Goal: Task Accomplishment & Management: Complete application form

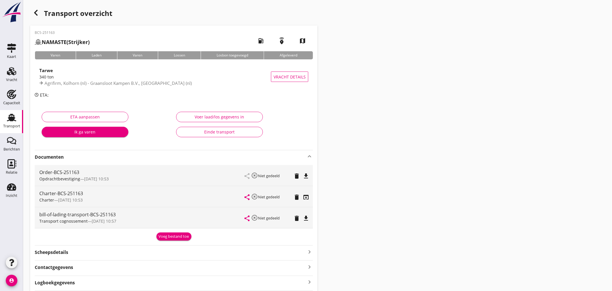
click at [15, 117] on use at bounding box center [11, 118] width 9 height 8
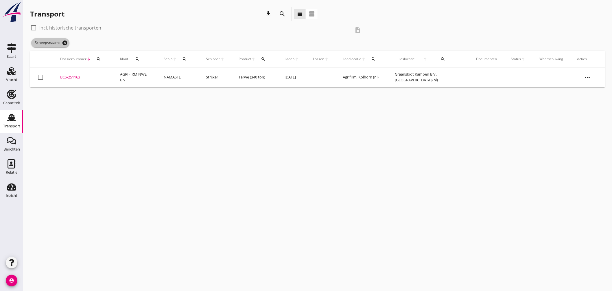
click at [68, 43] on icon "cancel" at bounding box center [65, 43] width 6 height 6
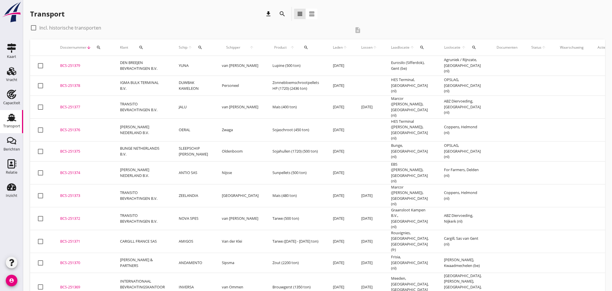
click at [200, 47] on icon "search" at bounding box center [200, 47] width 5 height 5
click at [225, 63] on input "Zoek op (scheeps)naam" at bounding box center [227, 64] width 60 height 9
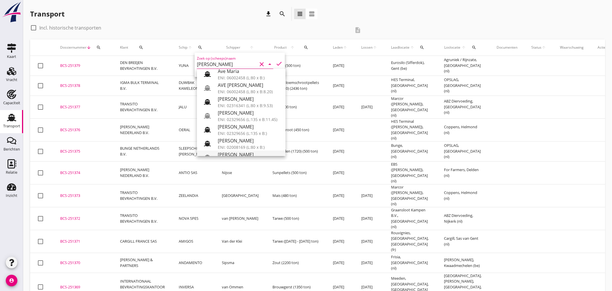
scroll to position [64, 0]
click at [246, 125] on div "MARIA JACOBA" at bounding box center [249, 122] width 63 height 7
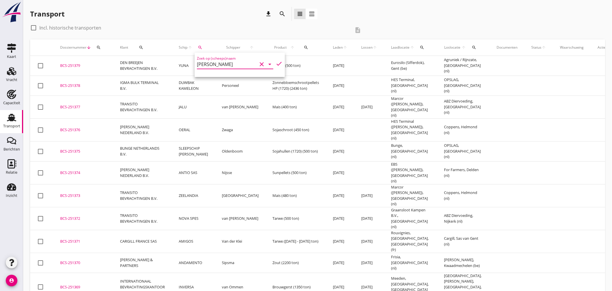
click at [276, 61] on icon "check" at bounding box center [279, 63] width 7 height 7
type input "MARIA JACOBA"
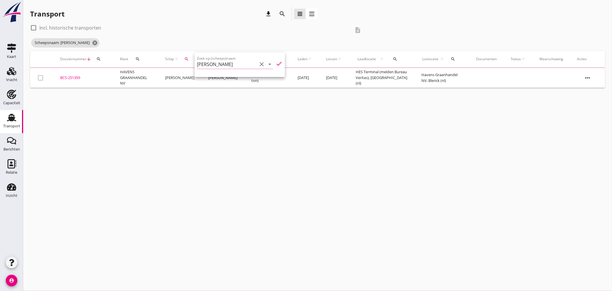
click at [258, 115] on div "cancel You are impersonating another user. Transport download search view_headl…" at bounding box center [317, 145] width 589 height 291
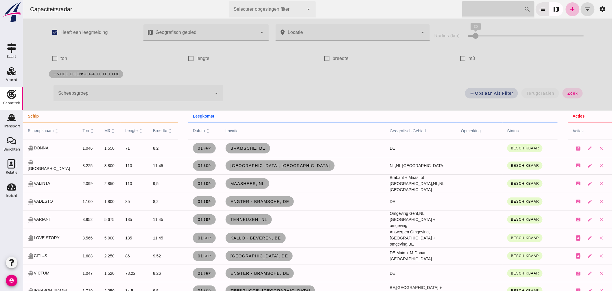
click at [497, 7] on input "Zoek op scheepsnaam" at bounding box center [493, 9] width 62 height 16
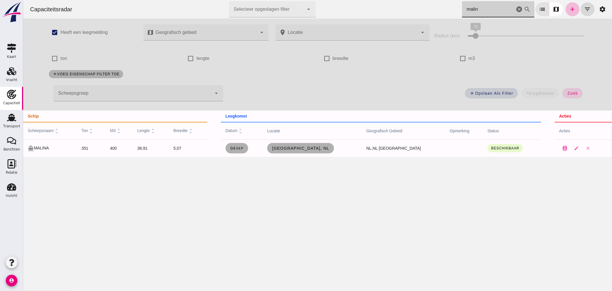
type input "malin"
drag, startPoint x: 515, startPoint y: 8, endPoint x: 608, endPoint y: 82, distance: 119.1
click at [516, 9] on icon "cancel" at bounding box center [519, 9] width 7 height 7
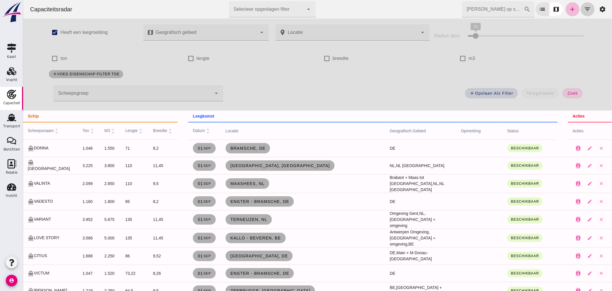
drag, startPoint x: 585, startPoint y: 7, endPoint x: 582, endPoint y: 9, distance: 3.9
click at [585, 7] on icon "filter_list" at bounding box center [587, 9] width 7 height 7
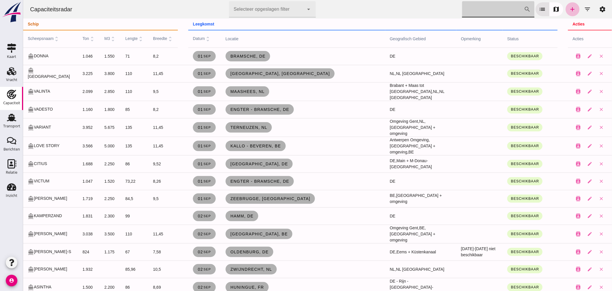
click at [486, 12] on input "Zoek op scheepsnaam" at bounding box center [493, 9] width 62 height 16
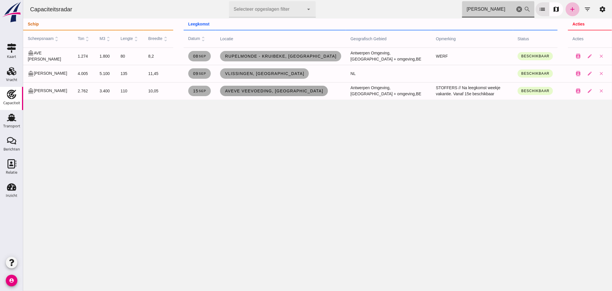
type input "maria"
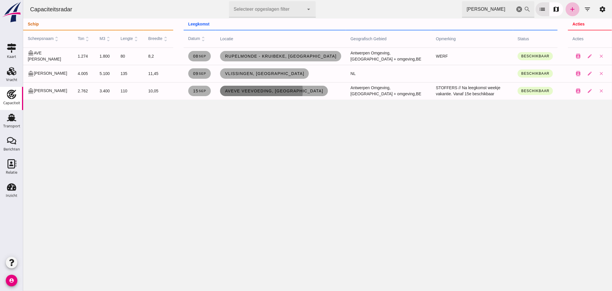
click at [263, 95] on link "Aveve Veevoeding, Merksem" at bounding box center [274, 91] width 108 height 10
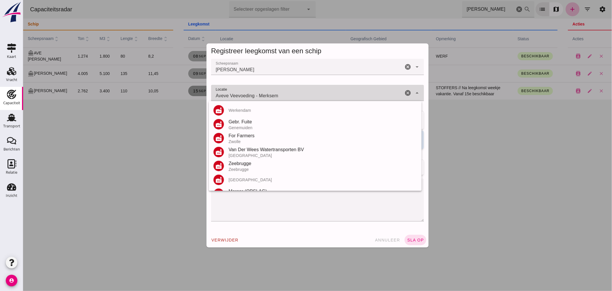
click at [273, 93] on input "Aveve Veevoeding - Merksem" at bounding box center [307, 95] width 192 height 7
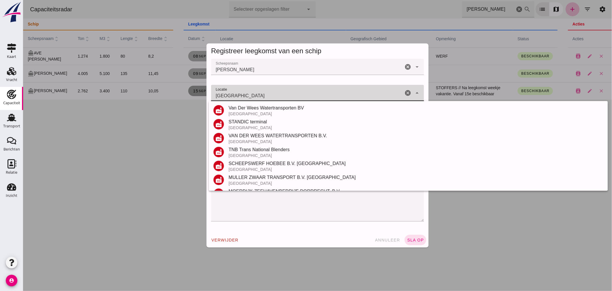
scroll to position [68, 0]
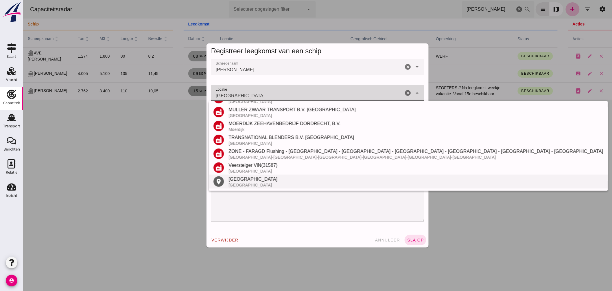
click at [245, 179] on div "Dordrecht" at bounding box center [415, 179] width 375 height 7
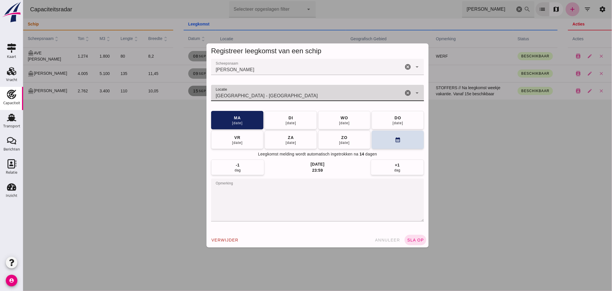
type input "Dordrecht - Zuid-Holland"
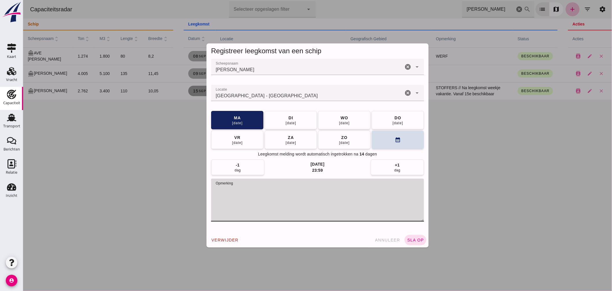
click at [244, 187] on textarea "opmerking" at bounding box center [317, 200] width 213 height 43
type textarea "STOFFERS // VAKANTIE = LEEG"
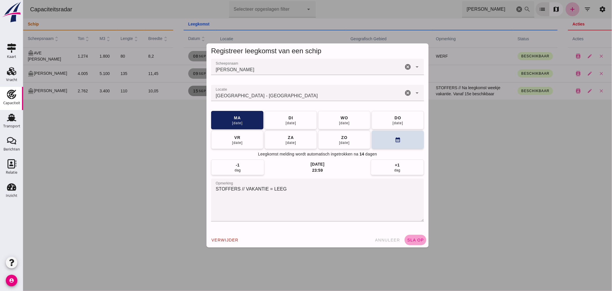
drag, startPoint x: 407, startPoint y: 235, endPoint x: 412, endPoint y: 235, distance: 4.7
click at [412, 235] on button "sla op" at bounding box center [416, 240] width 22 height 10
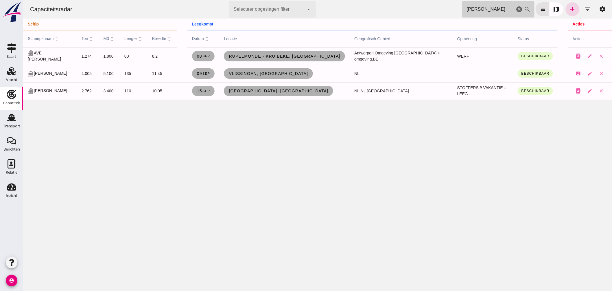
drag, startPoint x: 493, startPoint y: 11, endPoint x: 397, endPoint y: -6, distance: 97.9
click at [397, 0] on html "Capaciteitsradar Selecteer opgeslagen filter Selecteer opgeslagen filter cancel…" at bounding box center [317, 145] width 589 height 291
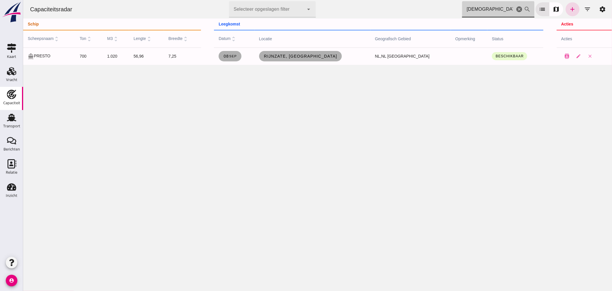
drag, startPoint x: 473, startPoint y: 9, endPoint x: 412, endPoint y: 6, distance: 60.3
click at [416, 6] on div "Capaciteitsradar Selecteer opgeslagen filter Selecteer opgeslagen filter cancel…" at bounding box center [317, 9] width 585 height 19
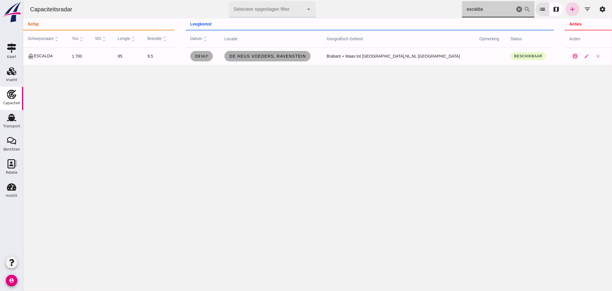
click at [365, 10] on div "Capaciteitsradar Selecteer opgeslagen filter Selecteer opgeslagen filter cancel…" at bounding box center [317, 9] width 585 height 19
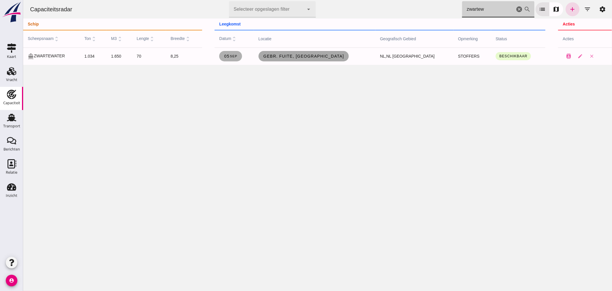
type input "zwartew"
click at [320, 58] on span "Gebr. Fuite, Genemuiden" at bounding box center [303, 56] width 81 height 5
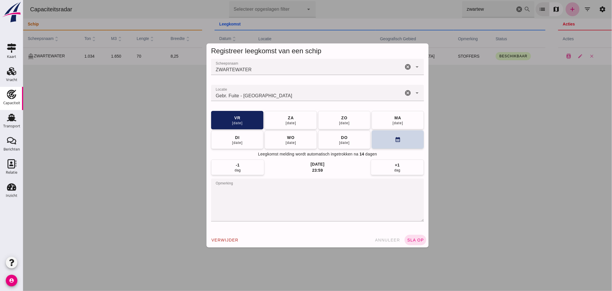
click at [392, 138] on button "calendar_month" at bounding box center [398, 139] width 52 height 19
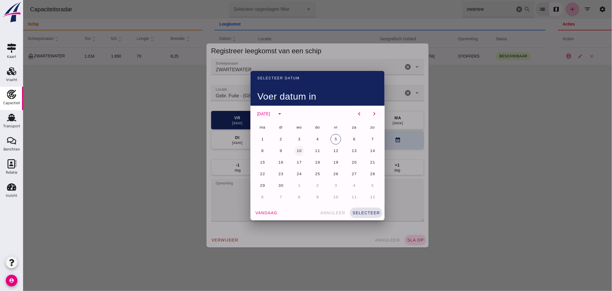
click at [299, 149] on span "10" at bounding box center [298, 150] width 5 height 4
click at [370, 212] on span "selecteer" at bounding box center [366, 212] width 28 height 5
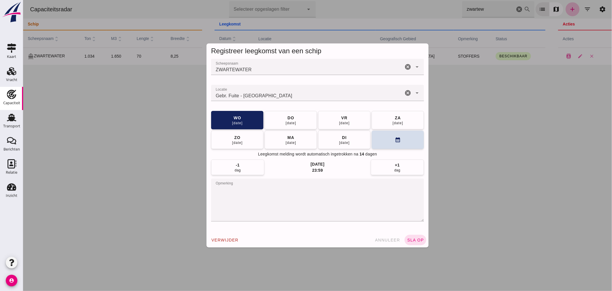
click at [269, 97] on input "Locatie" at bounding box center [307, 95] width 192 height 7
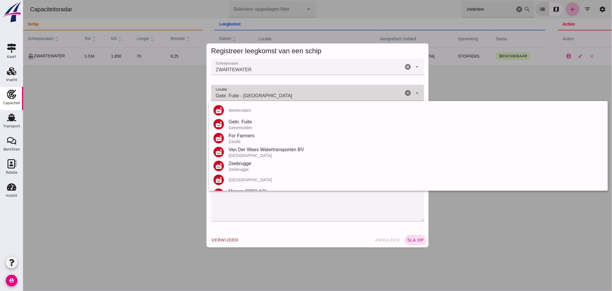
click at [269, 96] on input "Gebr. Fuite - Genemuiden" at bounding box center [307, 95] width 192 height 7
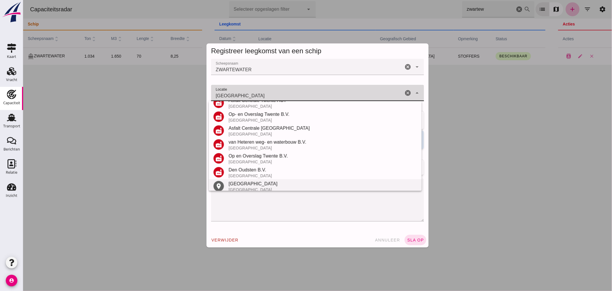
scroll to position [96, 0]
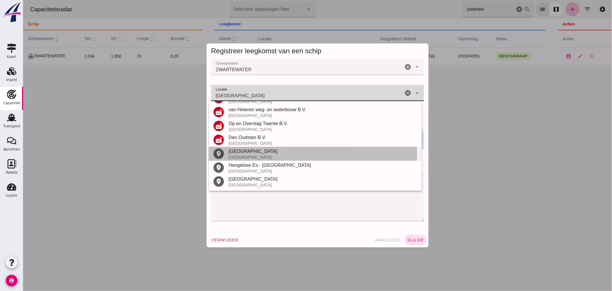
click at [259, 152] on div "Hengelo" at bounding box center [322, 151] width 189 height 7
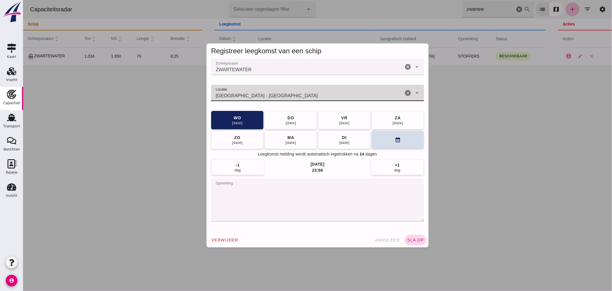
type input "Hengelo - Overijssel"
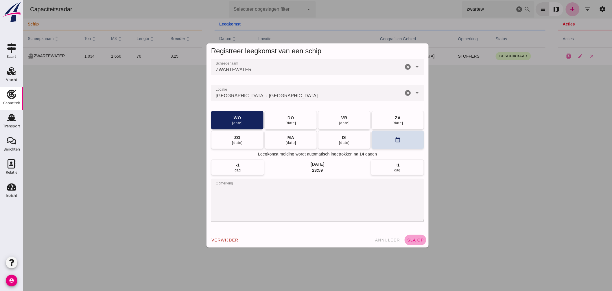
click at [413, 241] on span "sla op" at bounding box center [415, 240] width 17 height 5
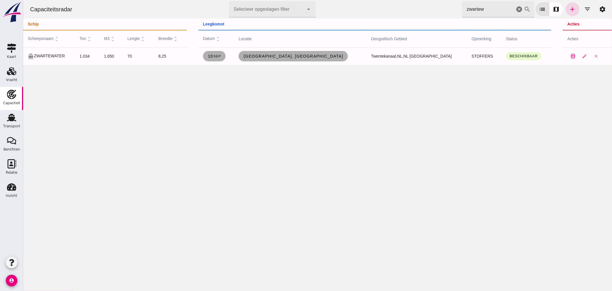
drag, startPoint x: 484, startPoint y: 9, endPoint x: 394, endPoint y: 8, distance: 90.3
click at [394, 8] on div "Capaciteitsradar Selecteer opgeslagen filter Selecteer opgeslagen filter cancel…" at bounding box center [317, 9] width 585 height 19
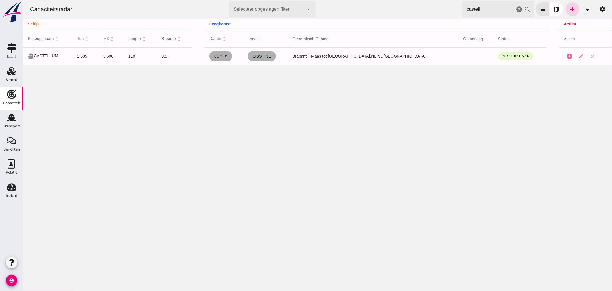
click at [421, 3] on div "Capaciteitsradar Selecteer opgeslagen filter Selecteer opgeslagen filter cancel…" at bounding box center [317, 9] width 585 height 19
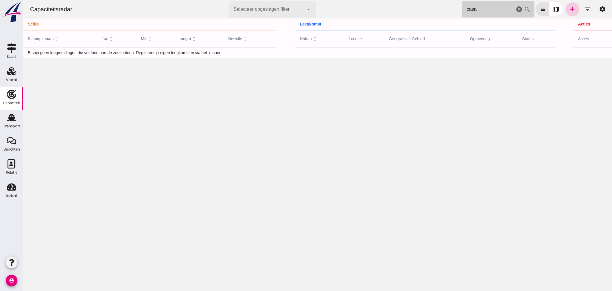
type input "casa"
click at [569, 9] on icon "add" at bounding box center [572, 9] width 7 height 7
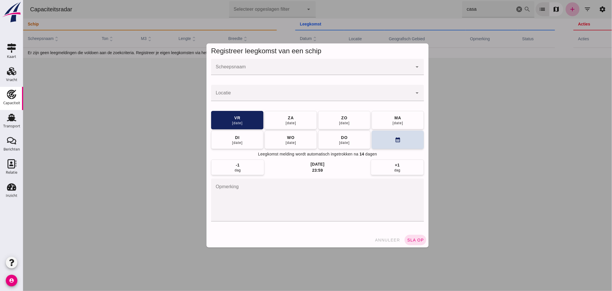
click at [283, 68] on input "Scheepsnaam" at bounding box center [311, 69] width 201 height 7
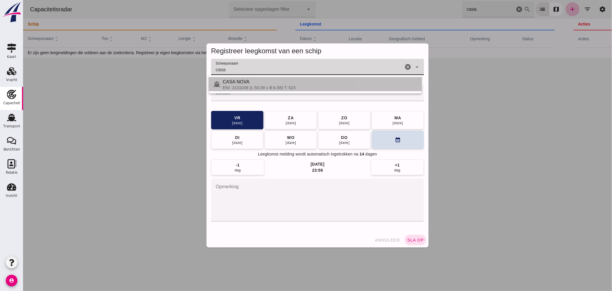
click at [249, 83] on div "CASA NOVA" at bounding box center [320, 81] width 194 height 7
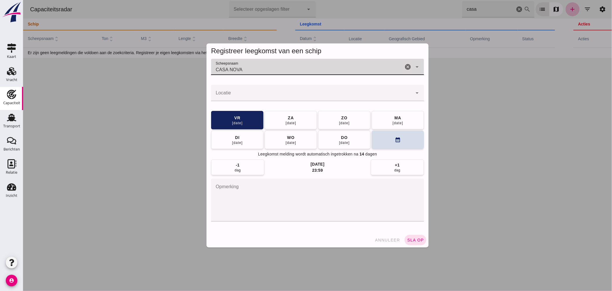
type input "CASA NOVA"
click at [273, 96] on input "Locatie" at bounding box center [311, 95] width 201 height 7
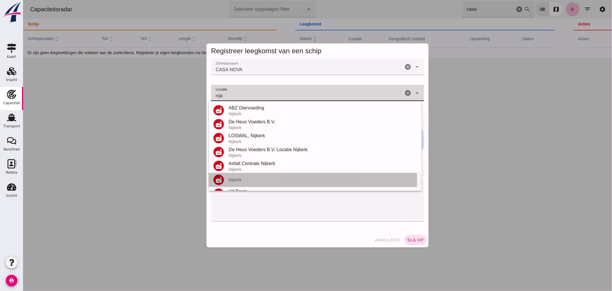
click at [250, 179] on div "Nijkerk" at bounding box center [322, 179] width 189 height 5
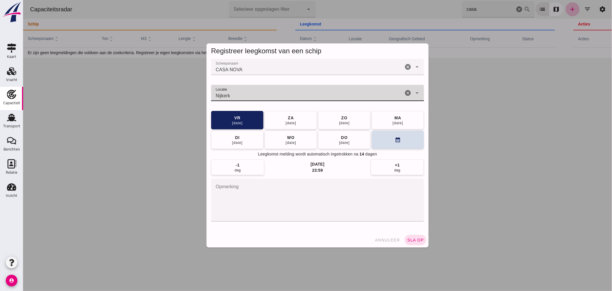
type input "Nijkerk"
click at [273, 196] on textarea "opmerking" at bounding box center [317, 200] width 213 height 43
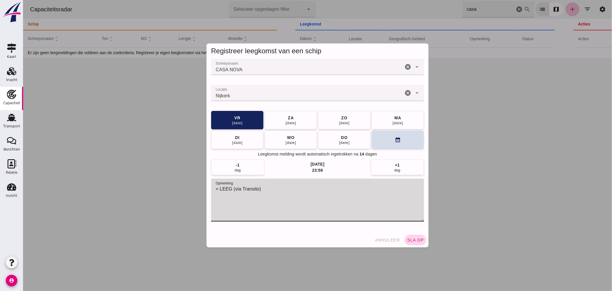
type textarea "= LEEG (via Transito)"
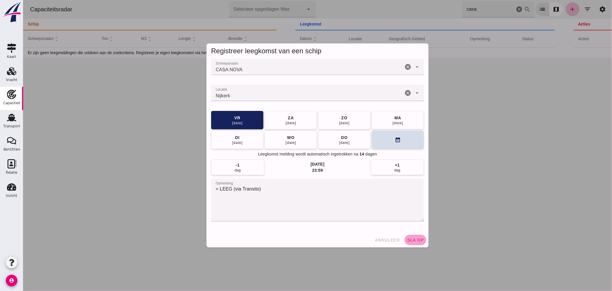
click at [410, 239] on span "sla op" at bounding box center [415, 240] width 17 height 5
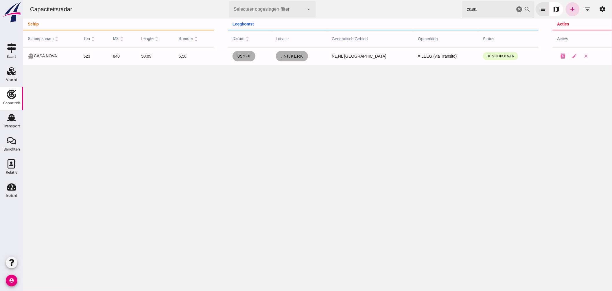
drag, startPoint x: 480, startPoint y: 12, endPoint x: 351, endPoint y: 14, distance: 129.1
click at [366, 12] on div "Capaciteitsradar Selecteer opgeslagen filter Selecteer opgeslagen filter cancel…" at bounding box center [317, 9] width 585 height 19
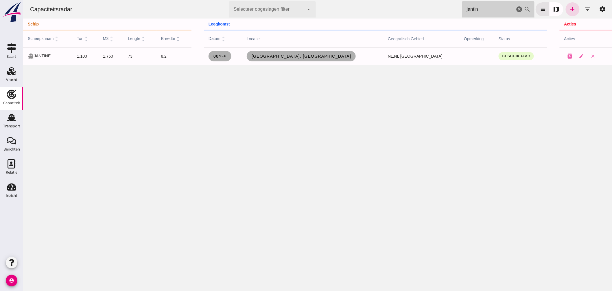
type input "jantin"
click at [301, 55] on span "Dordrecht, nl" at bounding box center [301, 56] width 100 height 5
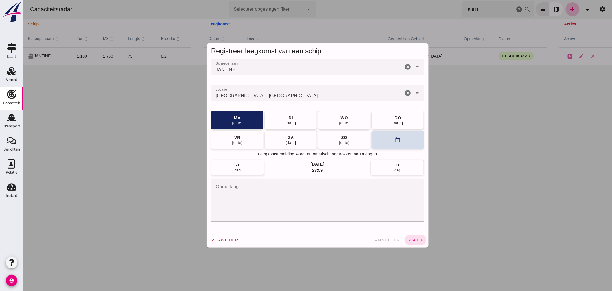
click at [280, 97] on input "Locatie" at bounding box center [307, 95] width 192 height 7
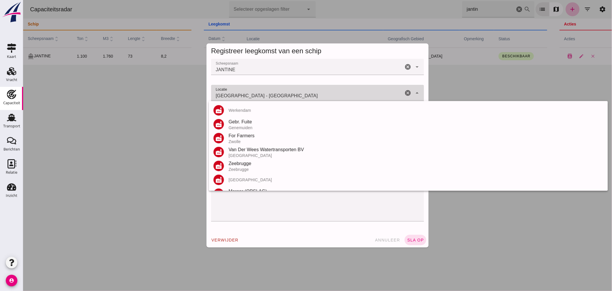
click at [280, 97] on input "Dordrecht - Zuid-Holland" at bounding box center [307, 95] width 192 height 7
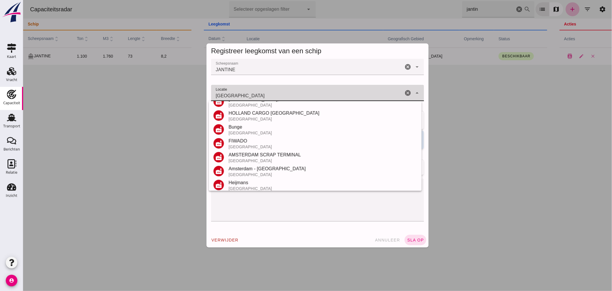
scroll to position [123, 0]
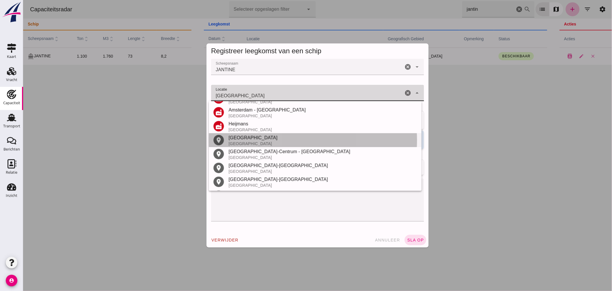
click at [248, 140] on div "Amsterdam" at bounding box center [322, 137] width 189 height 7
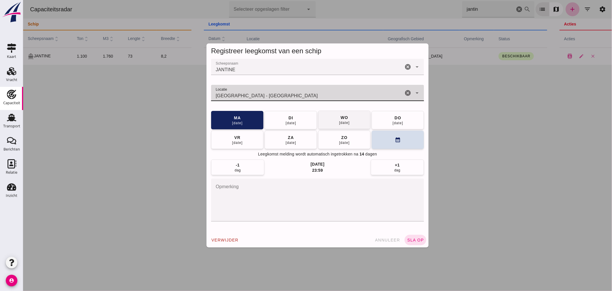
type input "Amsterdam - Noord-Holland"
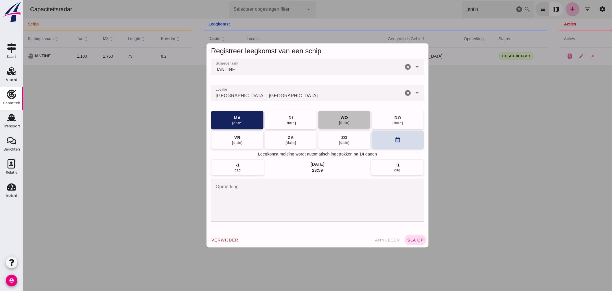
click at [345, 117] on div "wo" at bounding box center [344, 118] width 8 height 6
click at [418, 237] on button "sla op" at bounding box center [416, 240] width 22 height 10
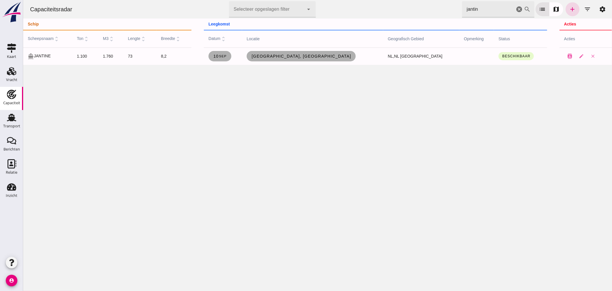
drag, startPoint x: 484, startPoint y: 7, endPoint x: 275, endPoint y: 13, distance: 208.8
click at [275, 13] on div "Capaciteitsradar Selecteer opgeslagen filter Selecteer opgeslagen filter cancel…" at bounding box center [317, 9] width 585 height 19
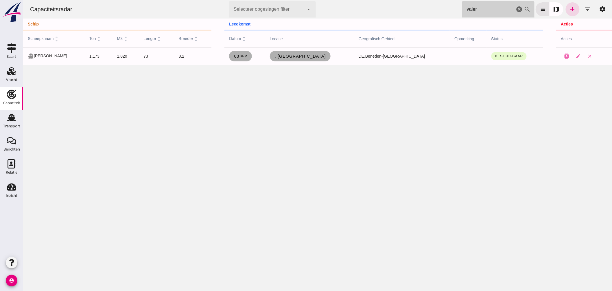
drag, startPoint x: 436, startPoint y: 19, endPoint x: 253, endPoint y: 15, distance: 182.7
click at [317, 16] on div "Capaciteitsradar Selecteer opgeslagen filter Selecteer opgeslagen filter cancel…" at bounding box center [317, 9] width 585 height 19
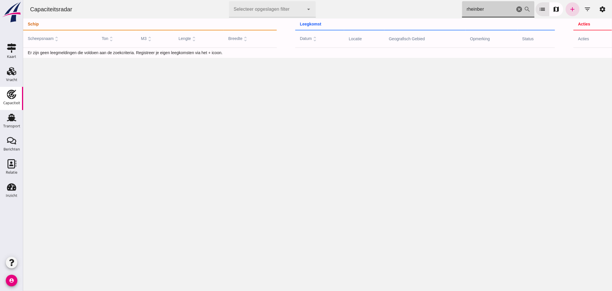
drag, startPoint x: 479, startPoint y: 11, endPoint x: 369, endPoint y: 5, distance: 110.1
click at [375, 7] on div "Capaciteitsradar Selecteer opgeslagen filter Selecteer opgeslagen filter cancel…" at bounding box center [317, 9] width 585 height 19
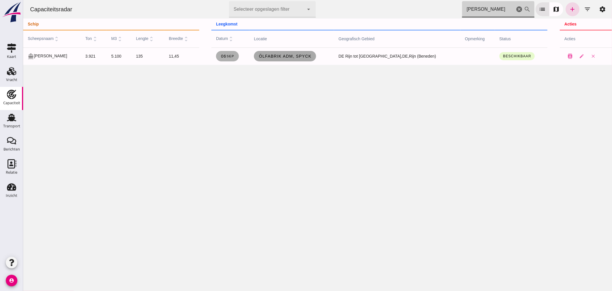
type input "michael"
click at [306, 54] on span "ÖLFABRIK ADM, Spyck" at bounding box center [284, 56] width 53 height 5
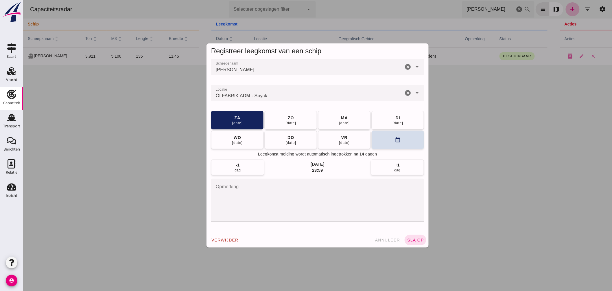
click at [282, 94] on input "Locatie" at bounding box center [307, 95] width 192 height 7
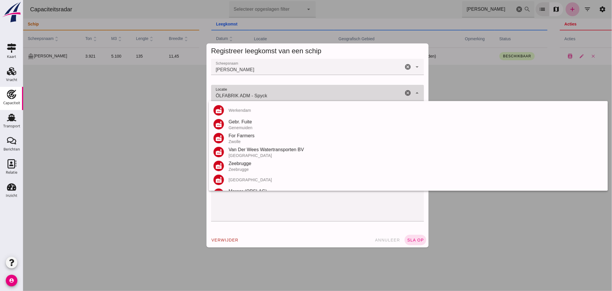
click at [282, 94] on input "ÖLFABRIK ADM - Spyck" at bounding box center [307, 95] width 192 height 7
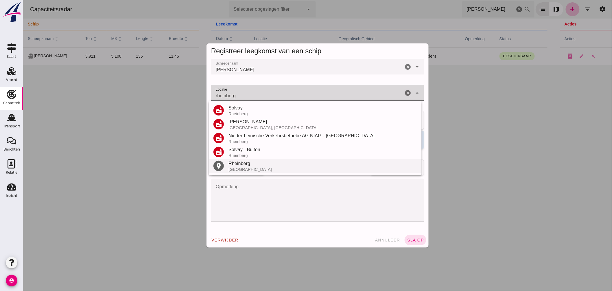
click at [251, 163] on div "Rheinberg" at bounding box center [322, 163] width 189 height 7
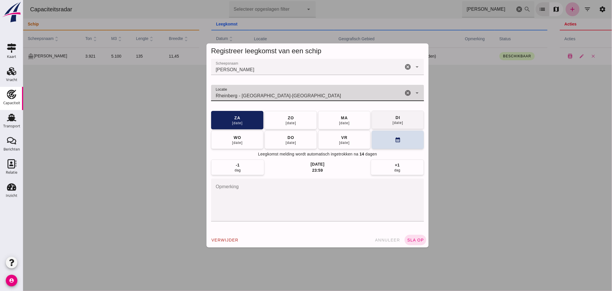
type input "Rheinberg - Noordrijn-Westfalen"
click at [395, 118] on div "di" at bounding box center [397, 118] width 5 height 6
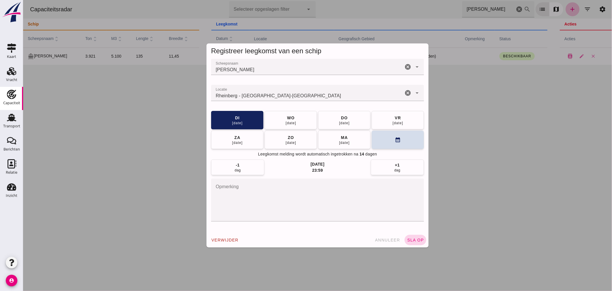
click at [412, 239] on span "sla op" at bounding box center [415, 240] width 17 height 5
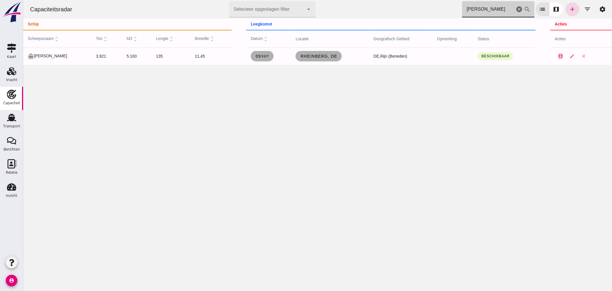
drag, startPoint x: 482, startPoint y: 9, endPoint x: 354, endPoint y: 29, distance: 129.8
click at [381, 27] on div "Capaciteitsradar Selecteer opgeslagen filter Selecteer opgeslagen filter cancel…" at bounding box center [317, 32] width 589 height 65
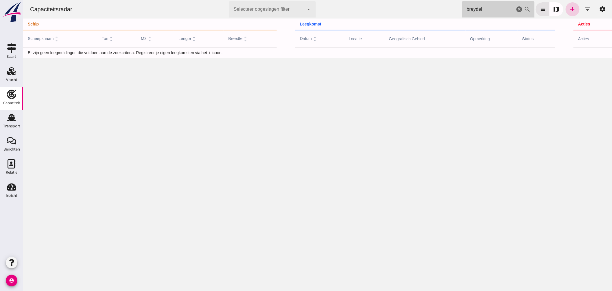
type input "breydel"
click at [569, 10] on icon "add" at bounding box center [572, 9] width 7 height 7
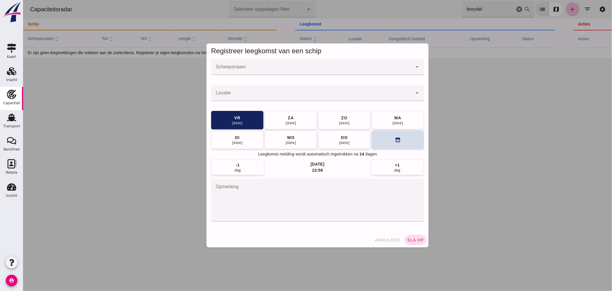
click at [290, 69] on input "Scheepsnaam" at bounding box center [311, 69] width 201 height 7
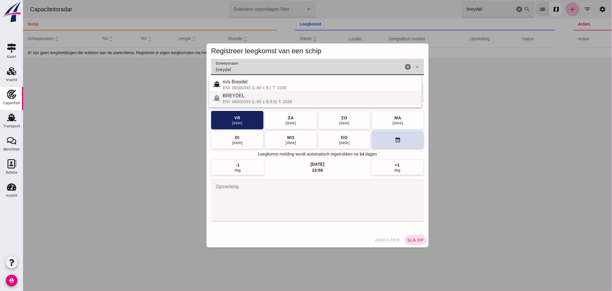
click at [241, 95] on div "BREYDEL" at bounding box center [320, 95] width 194 height 7
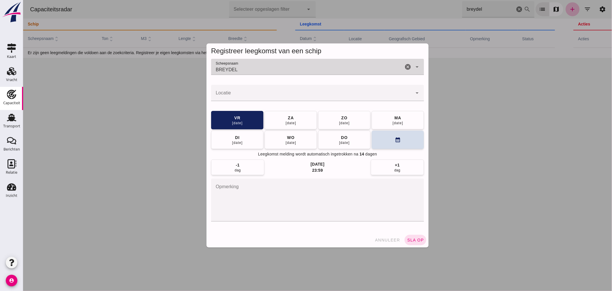
type input "BREYDEL"
click at [249, 96] on input "Locatie" at bounding box center [311, 95] width 201 height 7
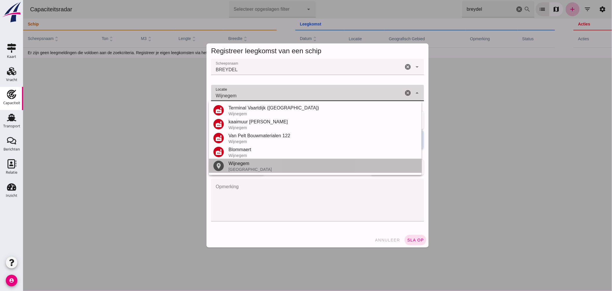
click at [237, 165] on div "Wijnegem" at bounding box center [322, 163] width 189 height 7
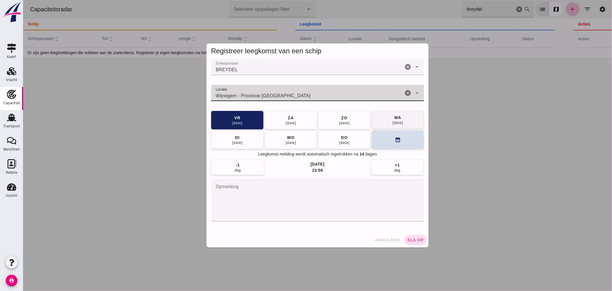
type input "Wijnegem - Provincie Antwerpen"
click at [394, 117] on div "ma" at bounding box center [397, 118] width 7 height 6
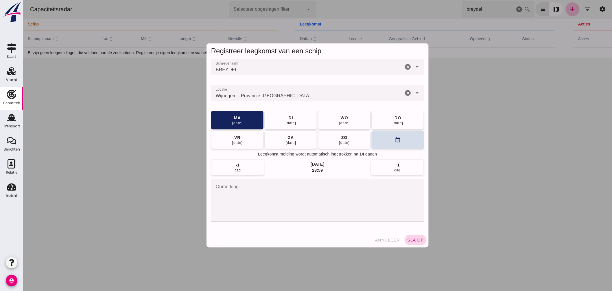
click at [414, 238] on span "sla op" at bounding box center [415, 240] width 17 height 5
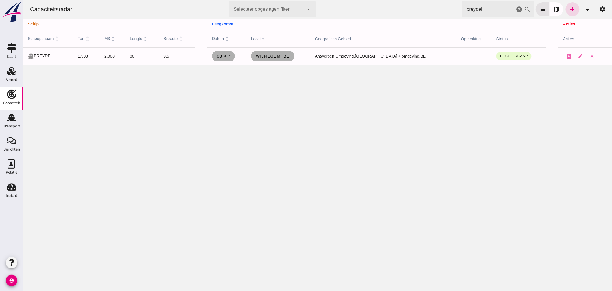
drag, startPoint x: 478, startPoint y: 9, endPoint x: 180, endPoint y: 5, distance: 297.8
click at [262, 4] on div "Capaciteitsradar Selecteer opgeslagen filter Selecteer opgeslagen filter cancel…" at bounding box center [317, 9] width 585 height 19
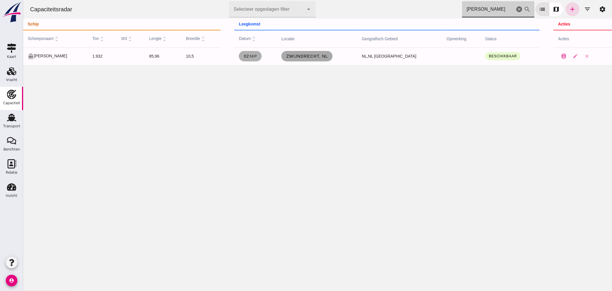
type input "wendy"
click at [314, 54] on span "Zwijndrecht, nl" at bounding box center [307, 56] width 42 height 5
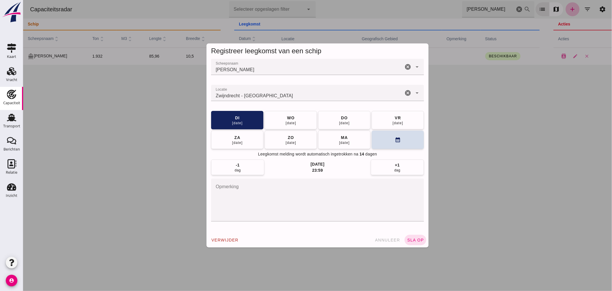
click at [279, 93] on input "Locatie" at bounding box center [307, 95] width 192 height 7
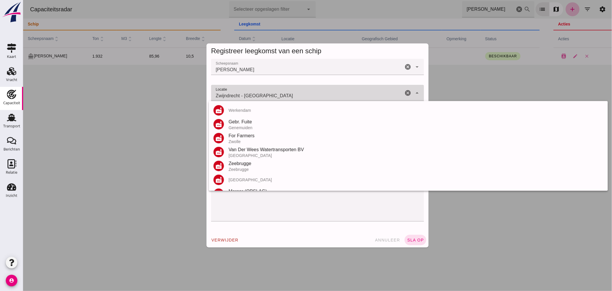
click at [279, 93] on input "Zwijndrecht - Zuid-Holland" at bounding box center [307, 95] width 192 height 7
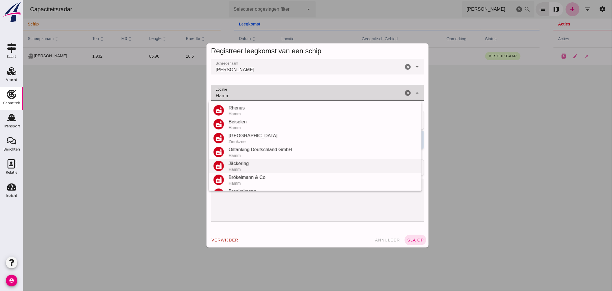
scroll to position [123, 0]
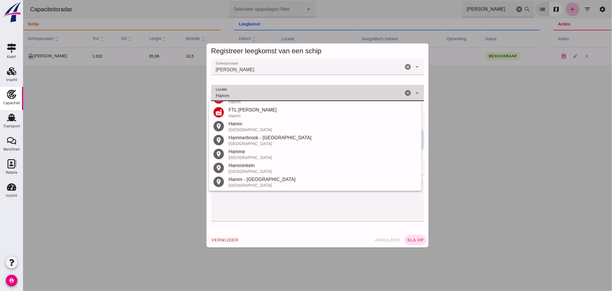
click at [249, 126] on div "Hamm" at bounding box center [322, 123] width 189 height 7
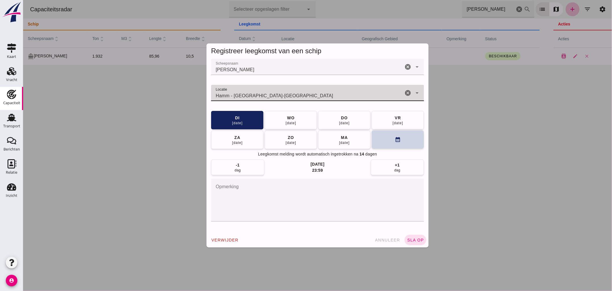
type input "Hamm - Noordrijn-Westfalen"
click at [385, 139] on button "calendar_month" at bounding box center [398, 139] width 52 height 19
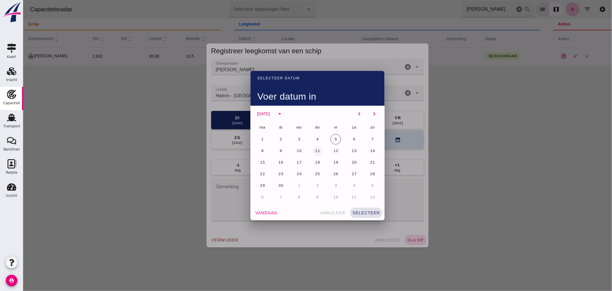
click at [315, 149] on span "11" at bounding box center [317, 150] width 5 height 4
click at [363, 208] on button "selecteer" at bounding box center [366, 213] width 32 height 10
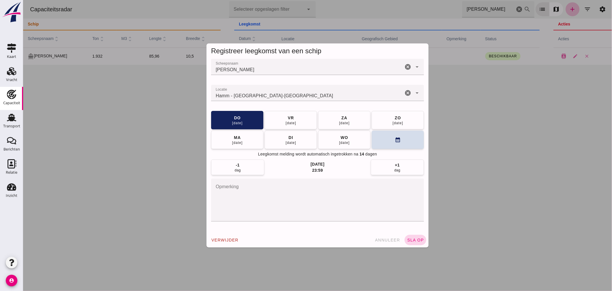
click at [417, 238] on span "sla op" at bounding box center [415, 240] width 17 height 5
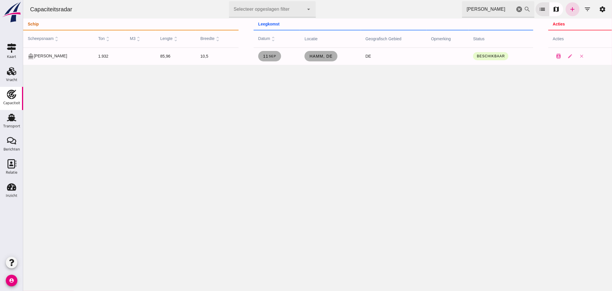
click at [343, 5] on div "Capaciteitsradar Selecteer opgeslagen filter Selecteer opgeslagen filter cancel…" at bounding box center [317, 9] width 585 height 19
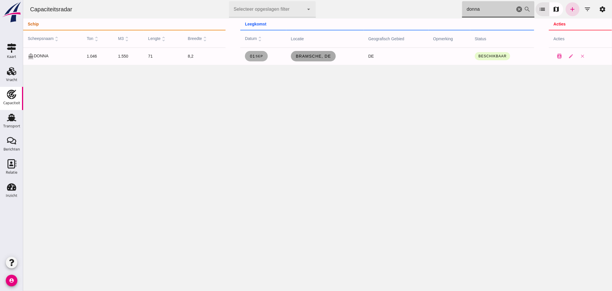
type input "donna"
click at [322, 56] on span "Bramsche, de" at bounding box center [313, 56] width 36 height 5
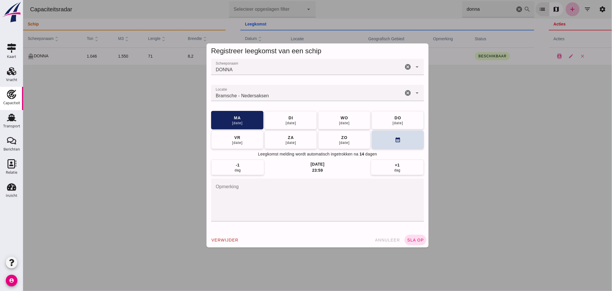
click at [282, 96] on input "Locatie" at bounding box center [307, 95] width 192 height 7
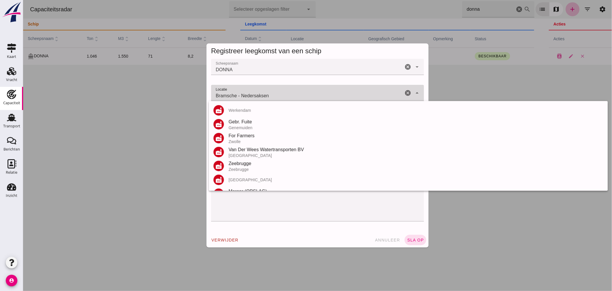
click at [282, 96] on input "Bramsche - Nedersaksen" at bounding box center [307, 95] width 192 height 7
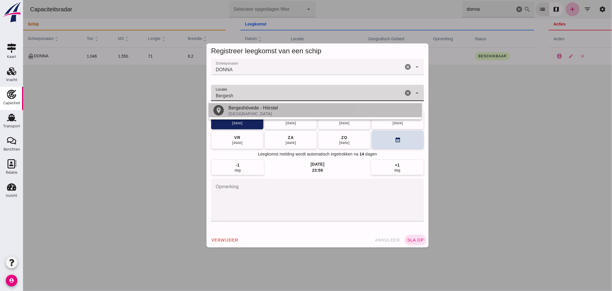
click at [269, 113] on div "Duitsland" at bounding box center [322, 113] width 189 height 5
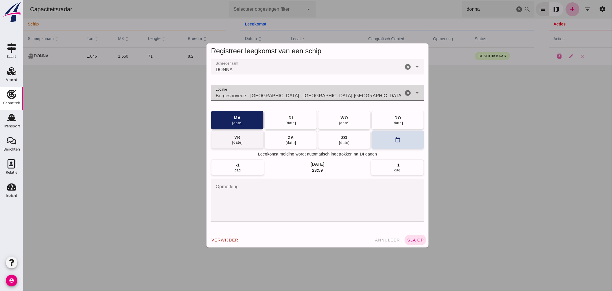
type input "Bergeshövede - Hörstel - Noordrijn-Westfalen"
click at [235, 142] on div "05 sep" at bounding box center [237, 142] width 11 height 5
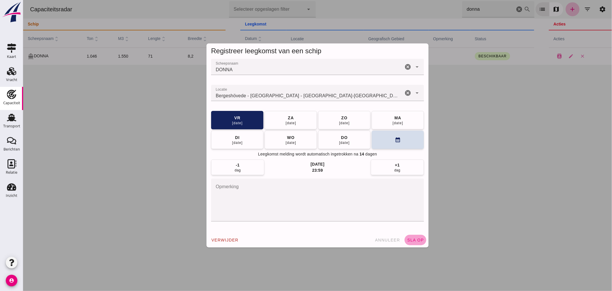
click at [416, 238] on span "sla op" at bounding box center [415, 240] width 17 height 5
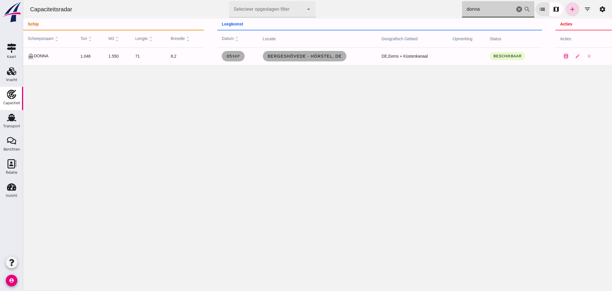
drag, startPoint x: 479, startPoint y: 8, endPoint x: 313, endPoint y: 15, distance: 165.4
click at [334, 14] on div "Capaciteitsradar Selecteer opgeslagen filter Selecteer opgeslagen filter cancel…" at bounding box center [317, 9] width 585 height 19
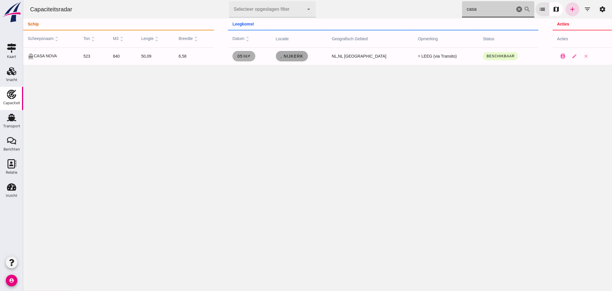
type input "casa"
click at [297, 56] on span ", Nijkerk" at bounding box center [291, 56] width 23 height 5
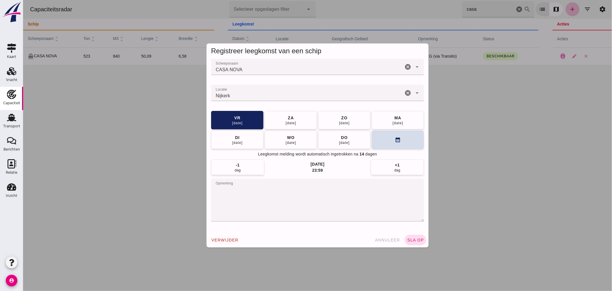
click at [283, 96] on input "Locatie" at bounding box center [307, 95] width 192 height 7
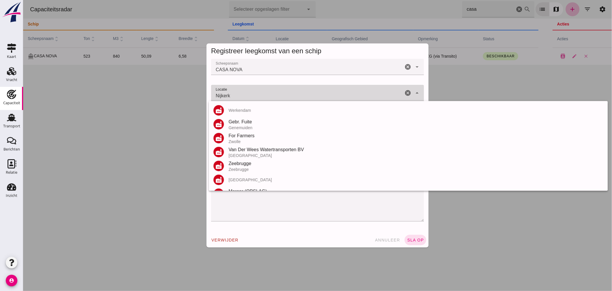
click at [283, 96] on input "Nijkerk" at bounding box center [307, 95] width 192 height 7
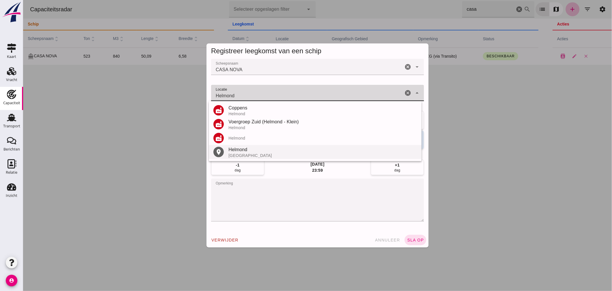
click at [234, 155] on div "Nederland" at bounding box center [322, 155] width 189 height 5
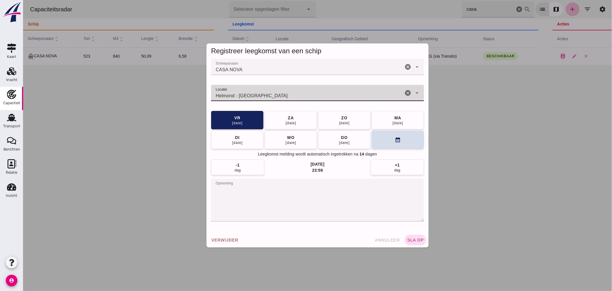
click at [213, 94] on input "Helmond - Noord-Brabant" at bounding box center [307, 95] width 192 height 7
drag, startPoint x: 239, startPoint y: 96, endPoint x: 350, endPoint y: 95, distance: 111.1
click at [350, 95] on input "coppens Helmond - Noord-Brabant" at bounding box center [307, 95] width 192 height 7
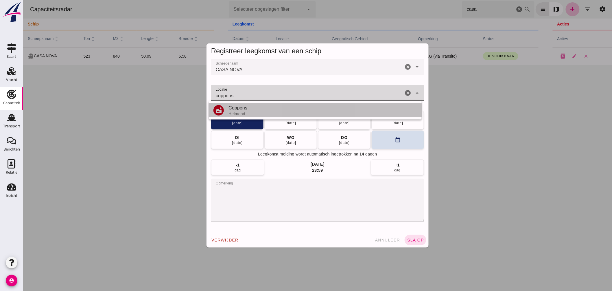
click at [242, 111] on div "Coppens" at bounding box center [322, 107] width 189 height 7
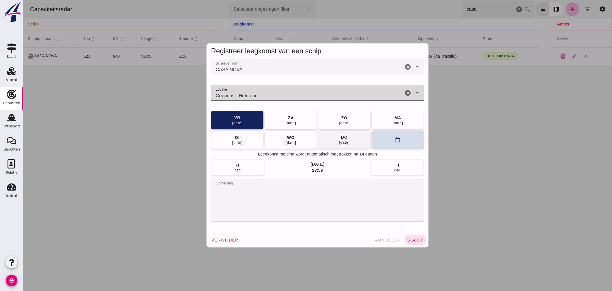
type input "Coppens - Helmond"
click at [339, 139] on span "do 11 sep" at bounding box center [344, 139] width 11 height 10
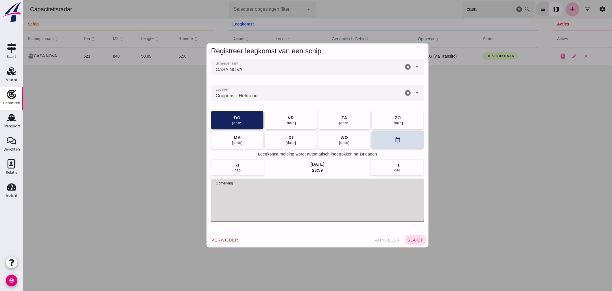
drag, startPoint x: 230, startPoint y: 189, endPoint x: 126, endPoint y: 190, distance: 104.2
click at [126, 190] on div "Registreer leegkomst van een schip Scheepsnaam Scheepsnaam CASA NOVA cancel arr…" at bounding box center [317, 145] width 589 height 291
type textarea "(via Transito)"
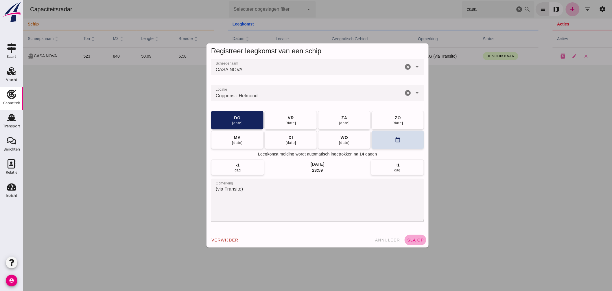
click at [413, 240] on span "sla op" at bounding box center [415, 240] width 17 height 5
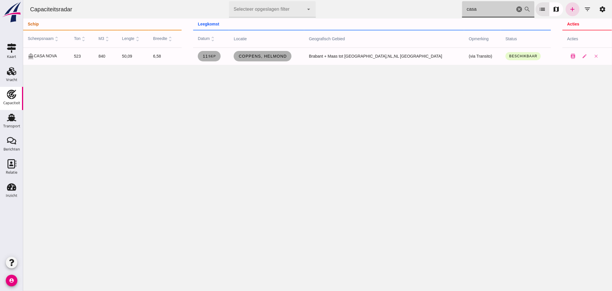
drag, startPoint x: 394, startPoint y: 10, endPoint x: 375, endPoint y: 4, distance: 20.5
click at [378, 5] on div "Capaciteitsradar Selecteer opgeslagen filter Selecteer opgeslagen filter cancel…" at bounding box center [317, 9] width 585 height 19
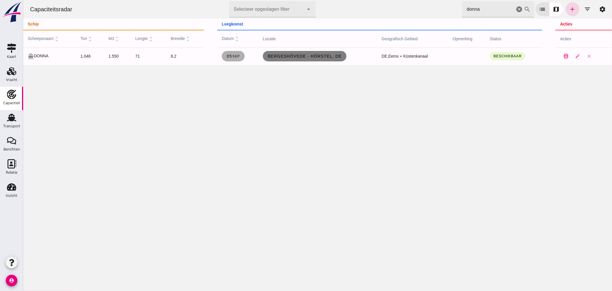
click at [299, 57] on span "Bergeshövede - Hörstel, de" at bounding box center [304, 56] width 74 height 5
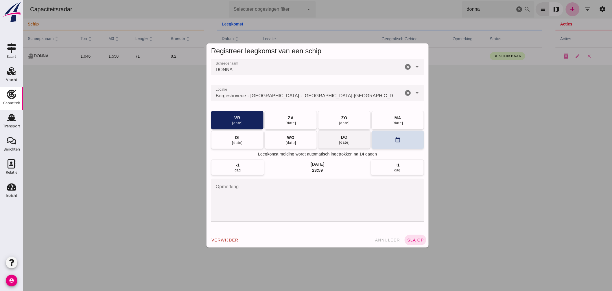
click at [348, 135] on span "do 11 sep" at bounding box center [344, 139] width 11 height 10
click at [410, 235] on button "sla op" at bounding box center [416, 240] width 22 height 10
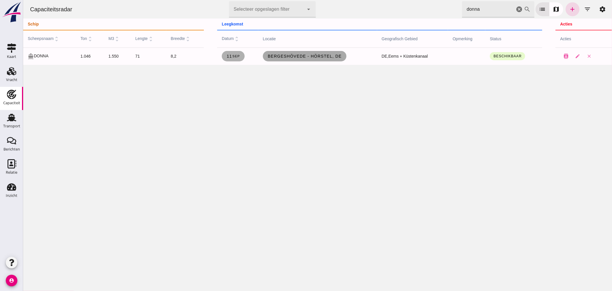
click at [269, 54] on span "Bergeshövede - Hörstel, de" at bounding box center [304, 56] width 74 height 5
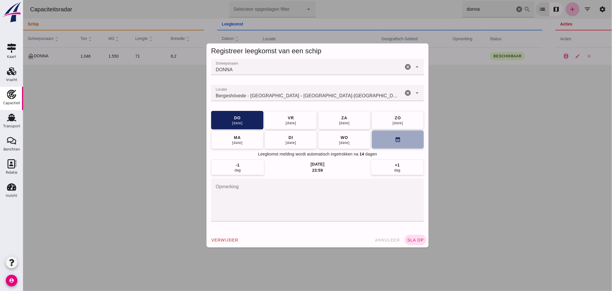
click at [385, 137] on button "calendar_month" at bounding box center [398, 139] width 52 height 19
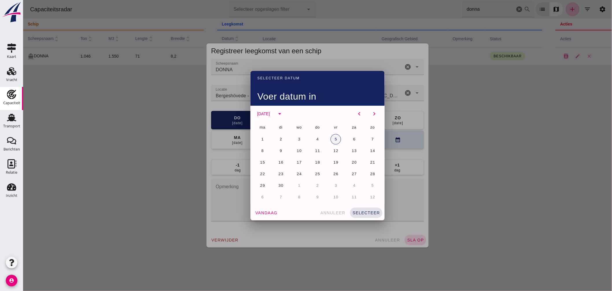
click at [335, 137] on span "5" at bounding box center [335, 139] width 3 height 4
click at [367, 212] on span "selecteer" at bounding box center [366, 212] width 28 height 5
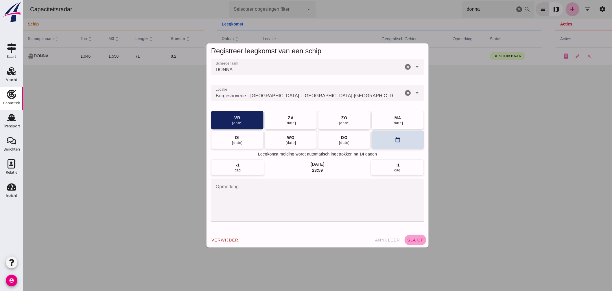
click at [414, 239] on span "sla op" at bounding box center [415, 240] width 17 height 5
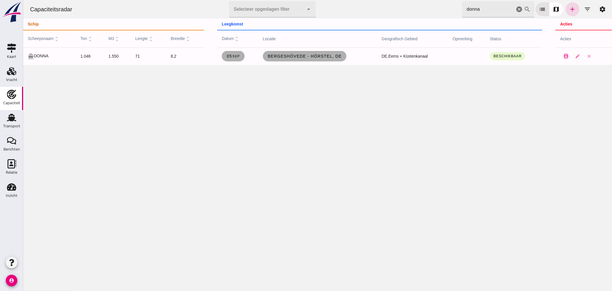
click at [365, 9] on div "Capaciteitsradar Selecteer opgeslagen filter Selecteer opgeslagen filter cancel…" at bounding box center [317, 9] width 585 height 19
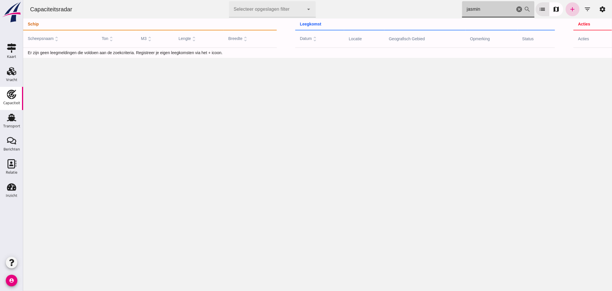
type input "jasmin"
click at [570, 8] on icon "add" at bounding box center [572, 9] width 7 height 7
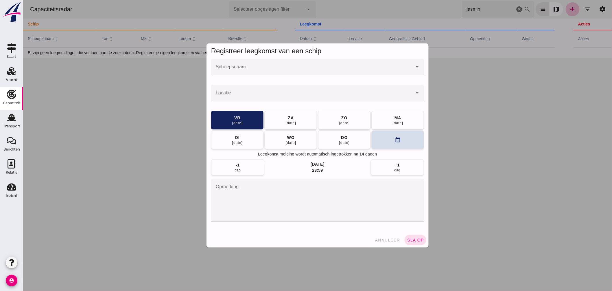
click at [290, 68] on input "Scheepsnaam" at bounding box center [311, 69] width 201 height 7
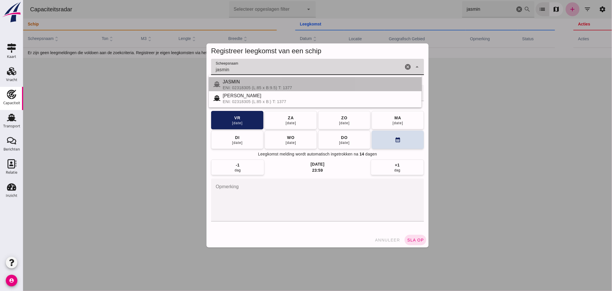
click at [238, 82] on div "JASMIN" at bounding box center [320, 81] width 194 height 7
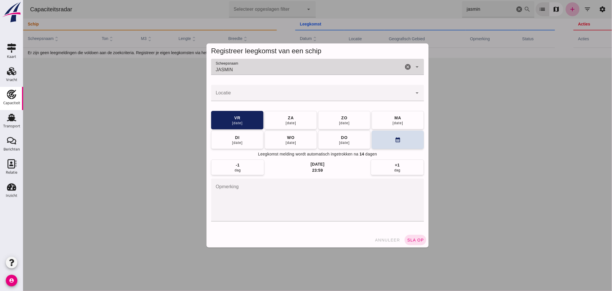
type input "JASMIN"
click at [233, 96] on input "Locatie" at bounding box center [311, 95] width 201 height 7
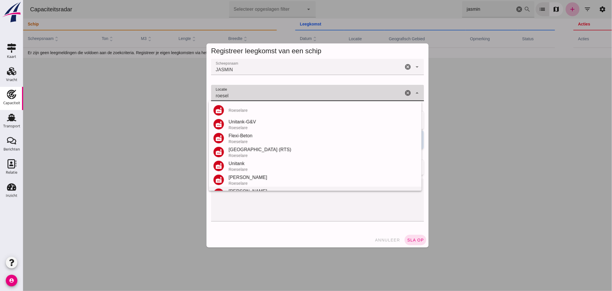
scroll to position [68, 0]
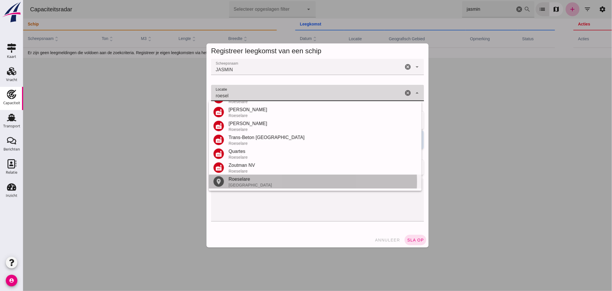
click at [248, 182] on div "Roeselare" at bounding box center [322, 179] width 189 height 7
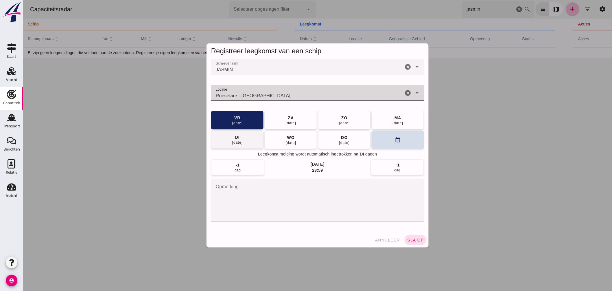
type input "Roeselare - West-Vlaanderen"
click at [247, 141] on button "di 09 sep" at bounding box center [237, 139] width 52 height 19
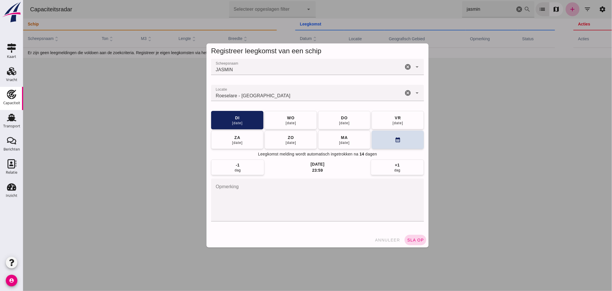
click at [411, 239] on span "sla op" at bounding box center [415, 240] width 17 height 5
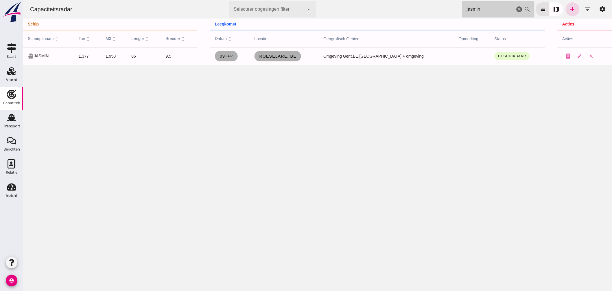
drag, startPoint x: 474, startPoint y: 12, endPoint x: 389, endPoint y: 1, distance: 85.9
click at [389, 2] on div "Capaciteitsradar Selecteer opgeslagen filter Selecteer opgeslagen filter cancel…" at bounding box center [317, 9] width 585 height 19
type input "n"
type input "livarda"
click at [294, 60] on link "Terneuzen, nl" at bounding box center [277, 56] width 47 height 10
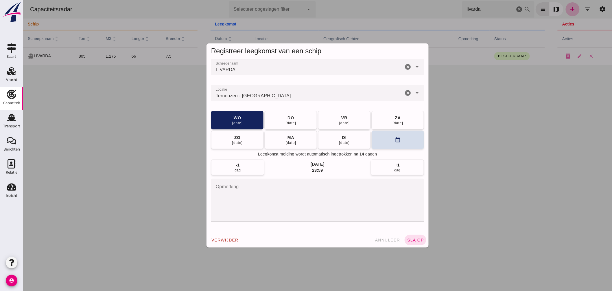
click at [288, 91] on div "Terneuzen - Zeeland" at bounding box center [307, 93] width 192 height 16
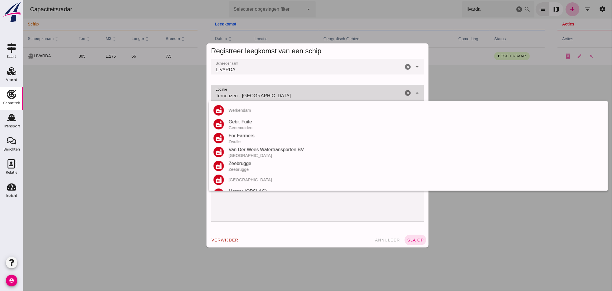
click at [288, 91] on div "Terneuzen - Zeeland Terneuzen - Zeeland" at bounding box center [307, 93] width 192 height 16
click at [287, 95] on input "Terneuzen - Zeeland" at bounding box center [307, 95] width 192 height 7
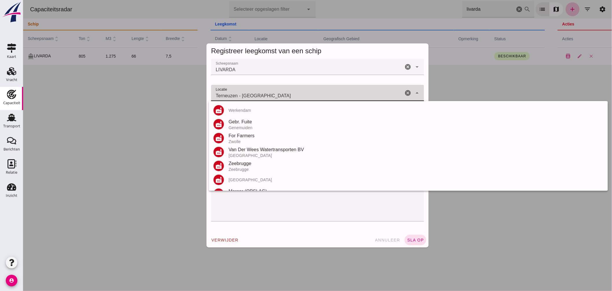
click at [287, 95] on input "Terneuzen - Zeeland" at bounding box center [307, 95] width 192 height 7
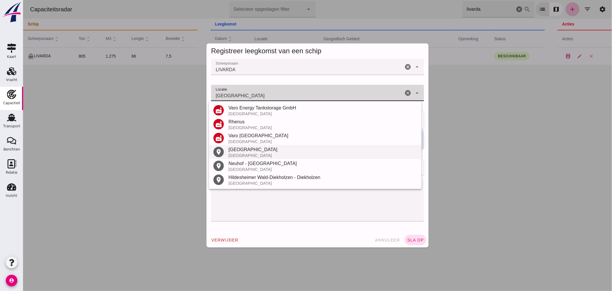
click at [254, 148] on div "Hildesheim" at bounding box center [322, 149] width 189 height 7
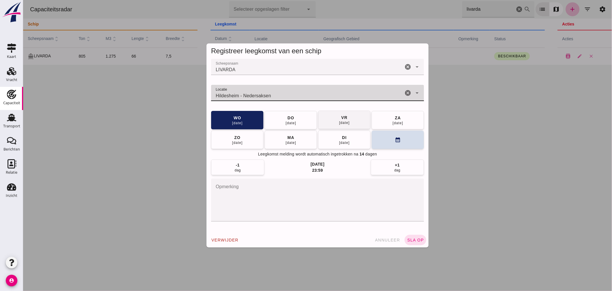
type input "Hildesheim - Nedersaksen"
click at [346, 118] on span "vr 12 sep" at bounding box center [344, 120] width 11 height 10
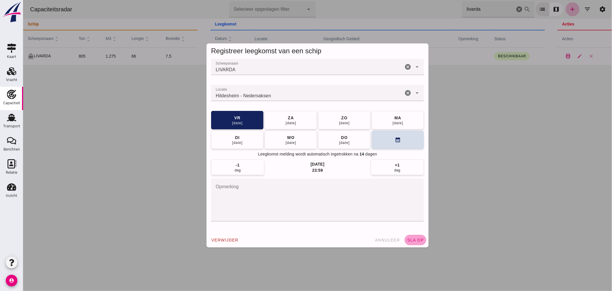
click at [409, 241] on span "sla op" at bounding box center [415, 240] width 17 height 5
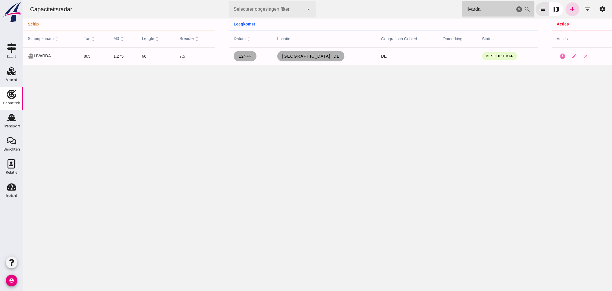
drag, startPoint x: 469, startPoint y: 9, endPoint x: 348, endPoint y: 10, distance: 121.0
click at [358, 11] on div "Capaciteitsradar Selecteer opgeslagen filter Selecteer opgeslagen filter cancel…" at bounding box center [317, 9] width 585 height 19
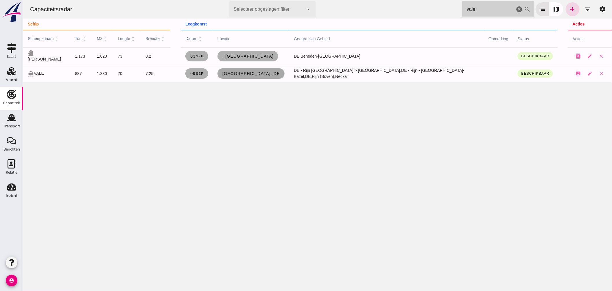
click at [249, 74] on span "Mannheim, de" at bounding box center [251, 73] width 58 height 5
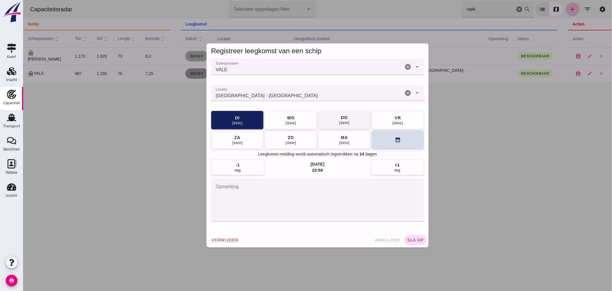
click at [279, 114] on button "wo 10 sep" at bounding box center [291, 120] width 52 height 19
click at [407, 238] on span "sla op" at bounding box center [415, 240] width 17 height 5
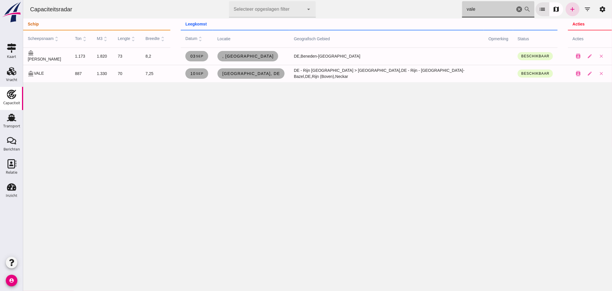
drag, startPoint x: 365, startPoint y: 6, endPoint x: 355, endPoint y: 6, distance: 10.4
click at [356, 6] on div "Capaciteitsradar Selecteer opgeslagen filter Selecteer opgeslagen filter cancel…" at bounding box center [317, 9] width 585 height 19
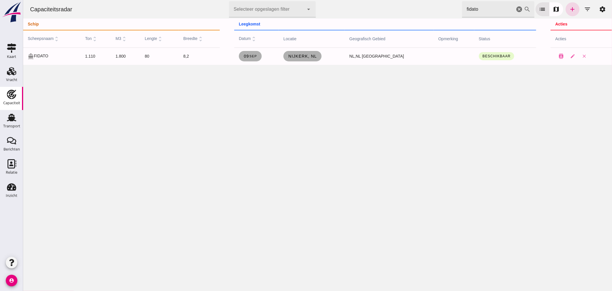
drag, startPoint x: 348, startPoint y: 12, endPoint x: 343, endPoint y: 12, distance: 4.3
click at [343, 12] on div "Capaciteitsradar Selecteer opgeslagen filter Selecteer opgeslagen filter cancel…" at bounding box center [317, 9] width 585 height 19
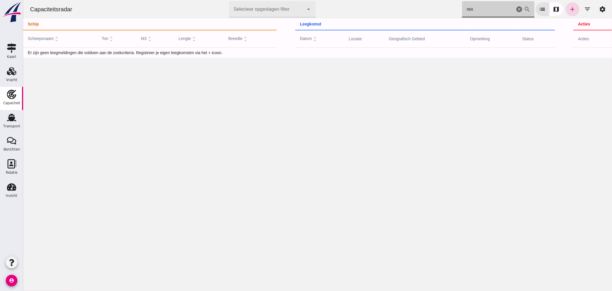
type input "rex"
click at [569, 9] on icon "add" at bounding box center [572, 9] width 7 height 7
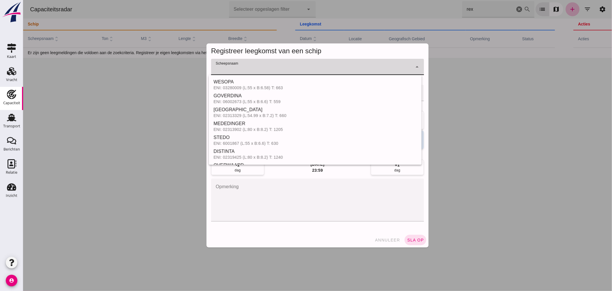
click at [300, 68] on input "Scheepsnaam" at bounding box center [311, 69] width 201 height 7
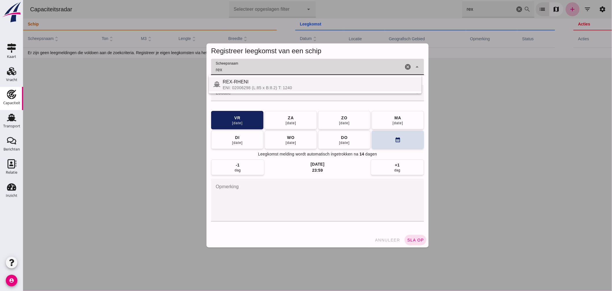
click at [266, 85] on div "REX-RHENI" at bounding box center [320, 81] width 194 height 7
type input "REX-RHENI"
click at [265, 97] on input "Locatie" at bounding box center [311, 95] width 201 height 7
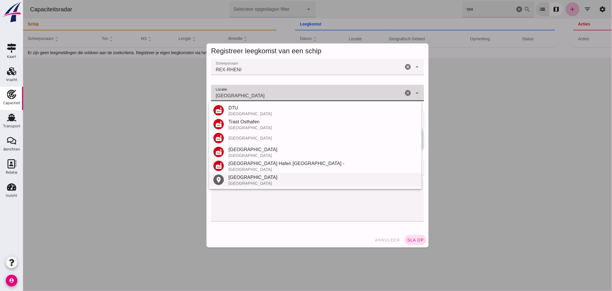
click at [247, 178] on div "Regensburg" at bounding box center [322, 177] width 189 height 7
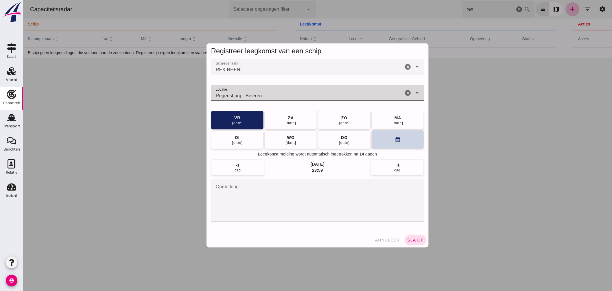
type input "Regensburg - Beieren"
click at [377, 142] on button "calendar_month" at bounding box center [398, 139] width 52 height 19
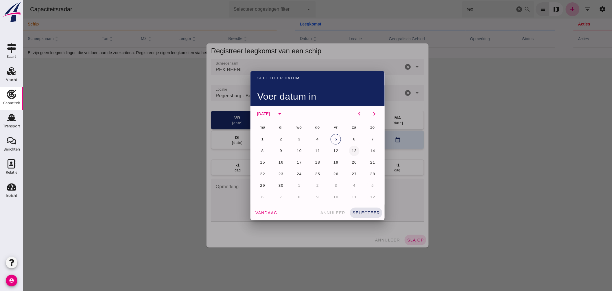
drag, startPoint x: 353, startPoint y: 148, endPoint x: 359, endPoint y: 156, distance: 10.5
click at [353, 148] on span "13" at bounding box center [353, 150] width 5 height 4
click at [373, 212] on span "selecteer" at bounding box center [366, 212] width 28 height 5
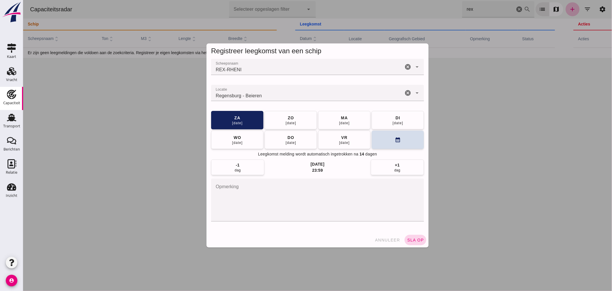
click at [415, 238] on span "sla op" at bounding box center [415, 240] width 17 height 5
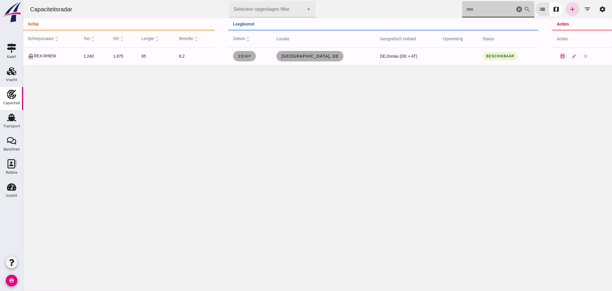
drag, startPoint x: 476, startPoint y: 13, endPoint x: 335, endPoint y: 17, distance: 141.0
click at [348, 16] on div "Capaciteitsradar Selecteer opgeslagen filter Selecteer opgeslagen filter cancel…" at bounding box center [317, 9] width 585 height 19
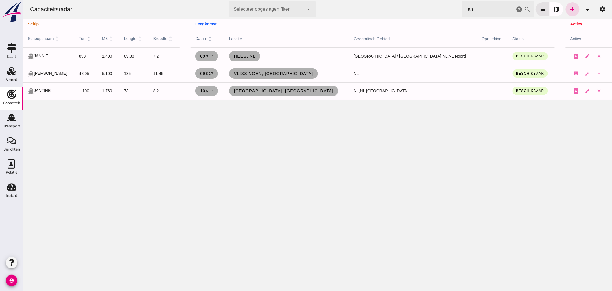
drag, startPoint x: 490, startPoint y: 9, endPoint x: 256, endPoint y: -5, distance: 234.3
click at [256, 0] on html "Capaciteitsradar Selecteer opgeslagen filter Selecteer opgeslagen filter cancel…" at bounding box center [317, 145] width 589 height 291
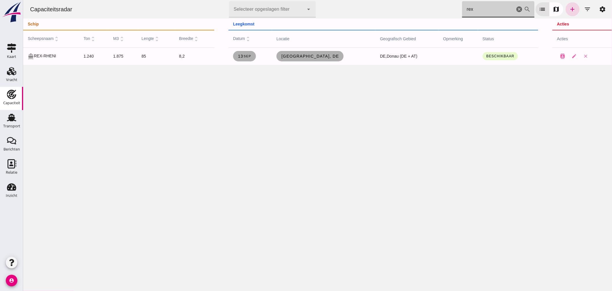
drag, startPoint x: 479, startPoint y: 7, endPoint x: 366, endPoint y: 12, distance: 113.3
click at [369, 12] on div "Capaciteitsradar Selecteer opgeslagen filter Selecteer opgeslagen filter cancel…" at bounding box center [317, 9] width 585 height 19
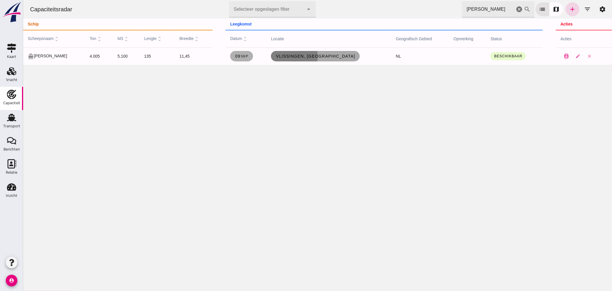
click at [323, 55] on span "Vlissingen, nl" at bounding box center [316, 56] width 80 height 5
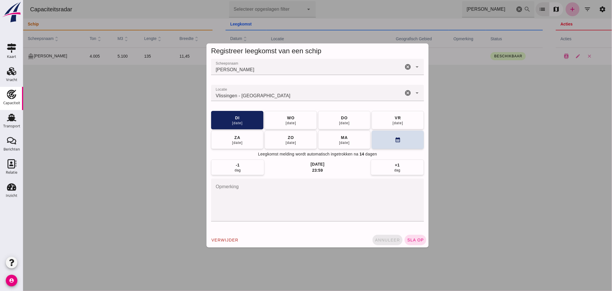
click at [380, 239] on span "annuleer" at bounding box center [387, 240] width 25 height 5
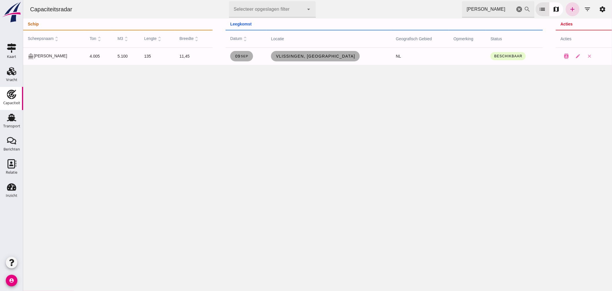
click at [367, 16] on div "Capaciteitsradar Selecteer opgeslagen filter Selecteer opgeslagen filter cancel…" at bounding box center [317, 9] width 585 height 19
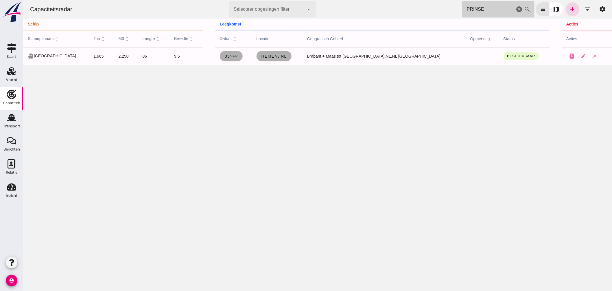
click at [388, 15] on div "Capaciteitsradar Selecteer opgeslagen filter Selecteer opgeslagen filter cancel…" at bounding box center [317, 9] width 585 height 19
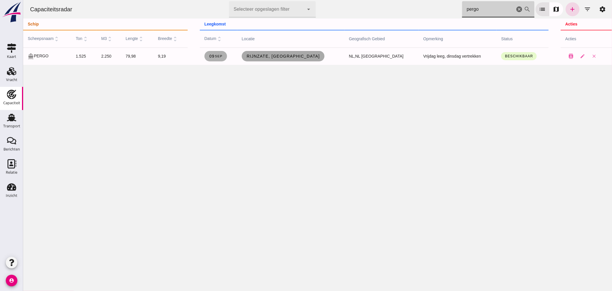
click at [295, 56] on span "Rijnzate, Wageningen" at bounding box center [283, 56] width 74 height 5
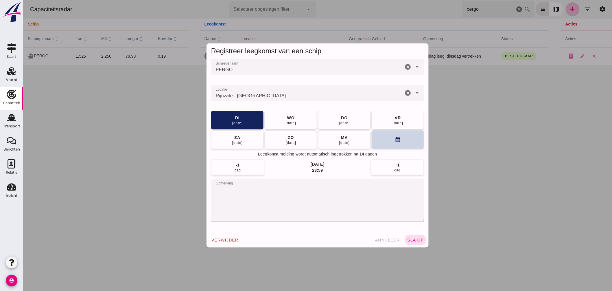
click at [387, 135] on button "calendar_month" at bounding box center [398, 139] width 52 height 19
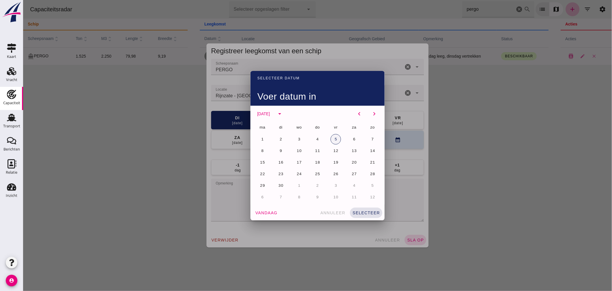
click at [337, 138] on button "5" at bounding box center [336, 139] width 10 height 10
click at [368, 212] on span "selecteer" at bounding box center [366, 212] width 28 height 5
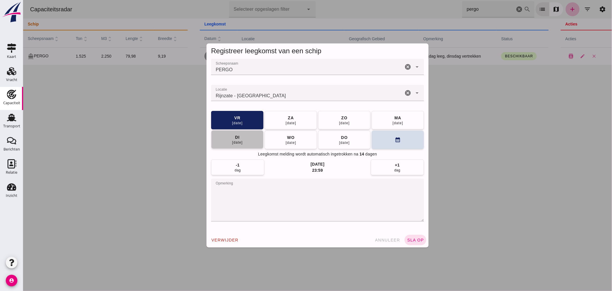
click at [245, 141] on button "di 09 sep" at bounding box center [237, 139] width 52 height 19
click at [417, 240] on span "sla op" at bounding box center [415, 240] width 17 height 5
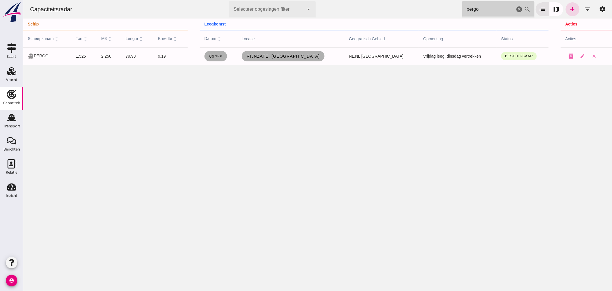
drag, startPoint x: 463, startPoint y: 9, endPoint x: 328, endPoint y: -14, distance: 137.1
click at [328, 0] on html "Capaciteitsradar Selecteer opgeslagen filter Selecteer opgeslagen filter cancel…" at bounding box center [317, 145] width 589 height 291
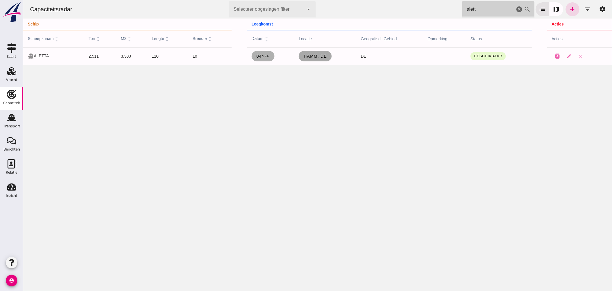
type input "alett"
click at [319, 52] on link "Hamm, de" at bounding box center [315, 56] width 33 height 10
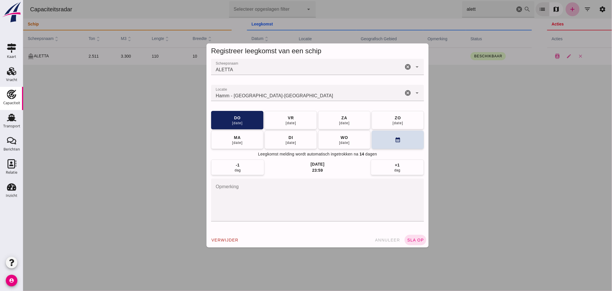
click at [276, 96] on input "Locatie" at bounding box center [307, 95] width 192 height 7
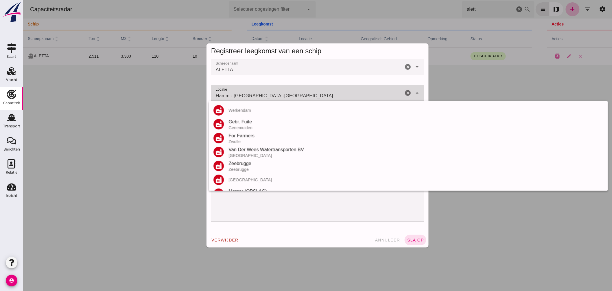
click at [276, 96] on input "Hamm - Noordrijn-Westfalen" at bounding box center [307, 95] width 192 height 7
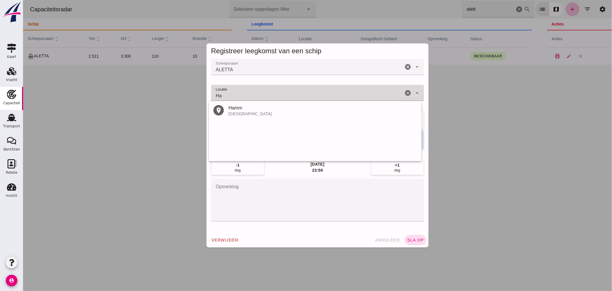
type input "H"
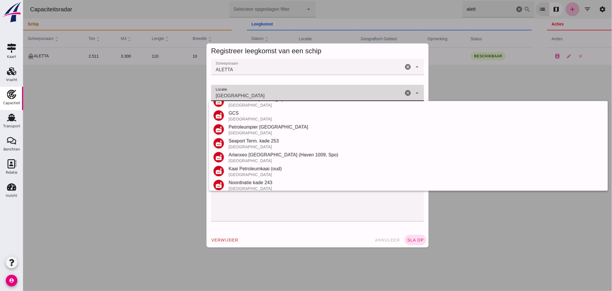
scroll to position [82, 0]
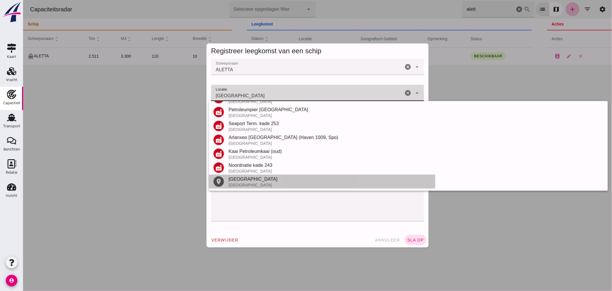
click at [246, 182] on div "Antwerpen" at bounding box center [415, 179] width 375 height 7
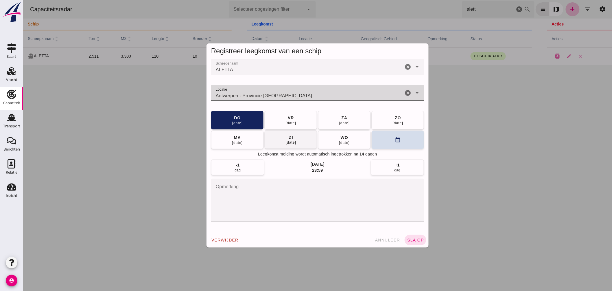
type input "Antwerpen - Provincie Antwerpen"
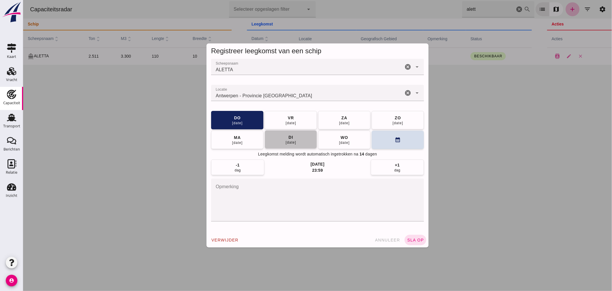
click at [300, 137] on button "di 09 sep" at bounding box center [291, 139] width 52 height 19
click at [409, 237] on button "sla op" at bounding box center [416, 240] width 22 height 10
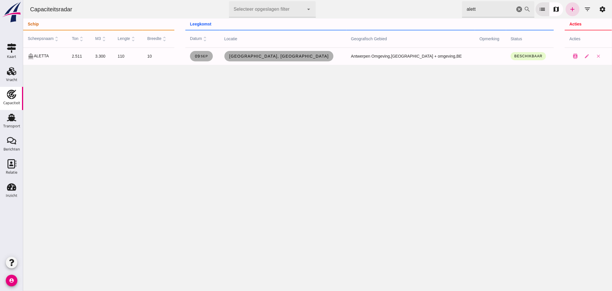
drag, startPoint x: 452, startPoint y: 9, endPoint x: 340, endPoint y: -4, distance: 113.0
click at [340, 0] on html "Capaciteitsradar Selecteer opgeslagen filter Selecteer opgeslagen filter cancel…" at bounding box center [317, 145] width 589 height 291
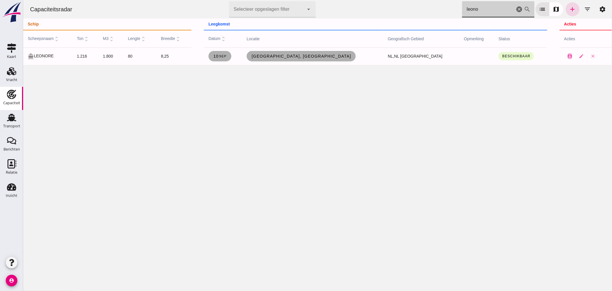
drag, startPoint x: 441, startPoint y: 10, endPoint x: 280, endPoint y: -19, distance: 163.8
click at [280, 0] on html "Capaciteitsradar Selecteer opgeslagen filter Selecteer opgeslagen filter cancel…" at bounding box center [317, 145] width 589 height 291
type input "mutat"
click at [302, 58] on link "Werkendam, nl" at bounding box center [299, 56] width 91 height 10
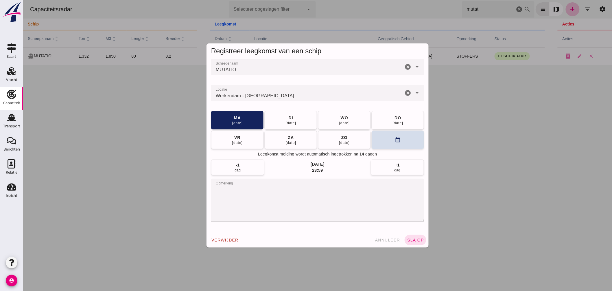
click at [292, 97] on input "Locatie" at bounding box center [307, 95] width 192 height 7
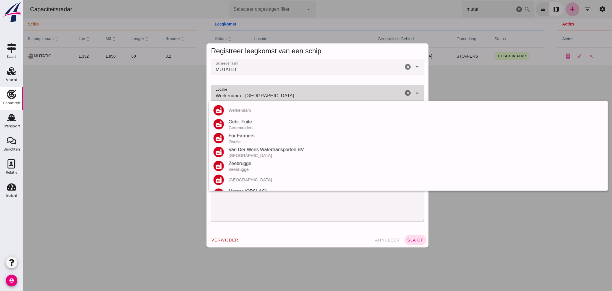
click at [292, 97] on input "Werkendam - Noord-Brabant" at bounding box center [307, 95] width 192 height 7
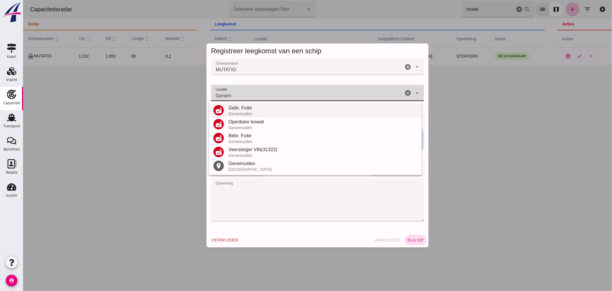
click at [250, 112] on div "Genemuiden" at bounding box center [322, 113] width 189 height 5
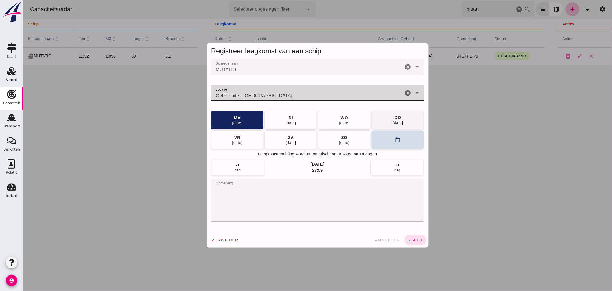
type input "Gebr. Fuite - Genemuiden"
click at [392, 124] on div "11 sep" at bounding box center [397, 122] width 11 height 5
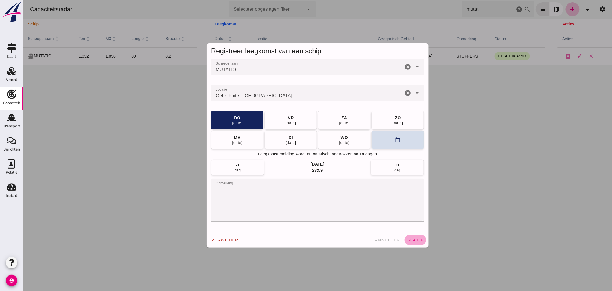
click at [418, 237] on button "sla op" at bounding box center [416, 240] width 22 height 10
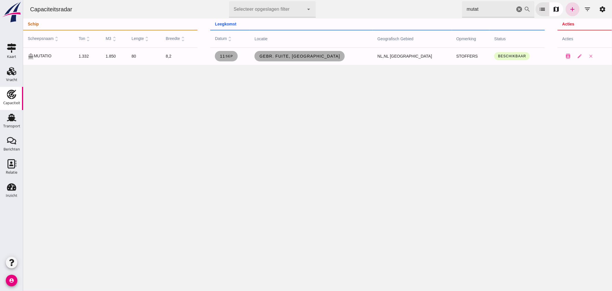
drag, startPoint x: 479, startPoint y: 10, endPoint x: 282, endPoint y: 12, distance: 197.1
click at [313, 12] on div "Capaciteitsradar Selecteer opgeslagen filter Selecteer opgeslagen filter cancel…" at bounding box center [317, 9] width 585 height 19
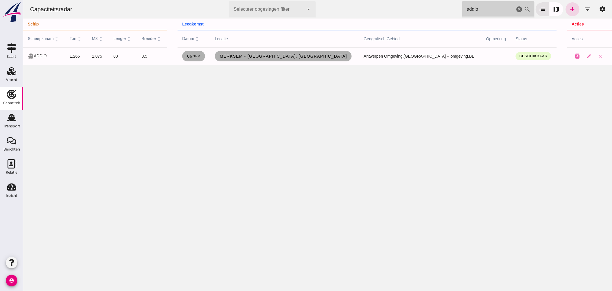
drag, startPoint x: 463, startPoint y: 5, endPoint x: 395, endPoint y: 8, distance: 68.6
click at [401, 5] on div "Capaciteitsradar Selecteer opgeslagen filter Selecteer opgeslagen filter cancel…" at bounding box center [317, 9] width 585 height 19
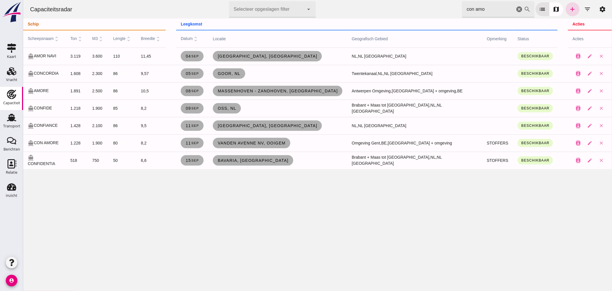
click at [317, 0] on html "Capaciteitsradar Selecteer opgeslagen filter Selecteer opgeslagen filter cancel…" at bounding box center [317, 145] width 589 height 291
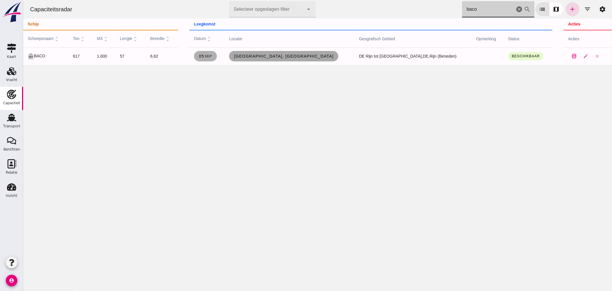
type input "baco"
click at [295, 58] on span "Duisburg, de" at bounding box center [284, 56] width 100 height 5
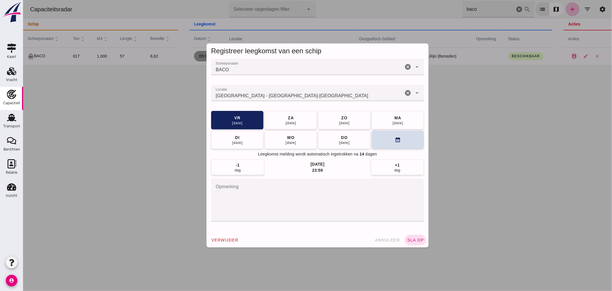
click at [285, 93] on input "Locatie" at bounding box center [307, 95] width 192 height 7
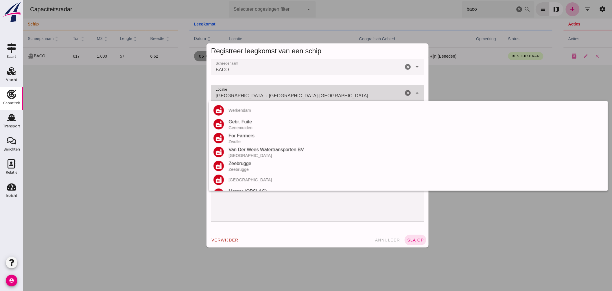
click at [285, 93] on input "Duisburg - Noordrijn-Westfalen" at bounding box center [307, 95] width 192 height 7
type input "D"
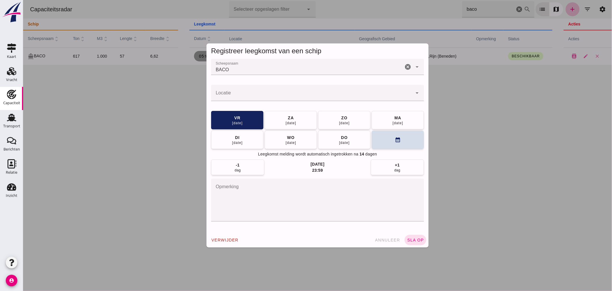
click at [497, 164] on div at bounding box center [317, 145] width 589 height 291
click at [260, 100] on div at bounding box center [311, 93] width 201 height 16
click at [377, 243] on button "annuleer" at bounding box center [387, 240] width 30 height 10
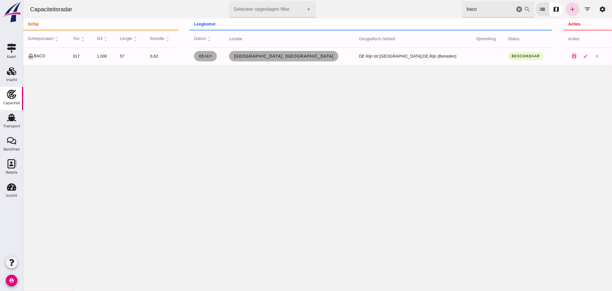
click at [385, 236] on div at bounding box center [317, 145] width 589 height 291
click at [317, 141] on div "Capaciteitsradar Selecteer opgeslagen filter Selecteer opgeslagen filter cancel…" at bounding box center [317, 145] width 589 height 291
drag, startPoint x: 409, startPoint y: 12, endPoint x: 392, endPoint y: 12, distance: 17.1
click at [398, 12] on div "Capaciteitsradar Selecteer opgeslagen filter Selecteer opgeslagen filter cancel…" at bounding box center [317, 9] width 585 height 19
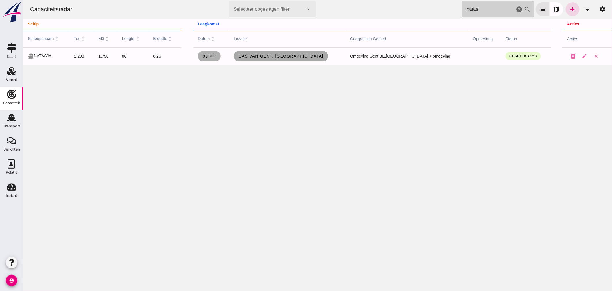
type input "natas"
click at [296, 58] on span "Sas van Gent, nl" at bounding box center [280, 56] width 85 height 5
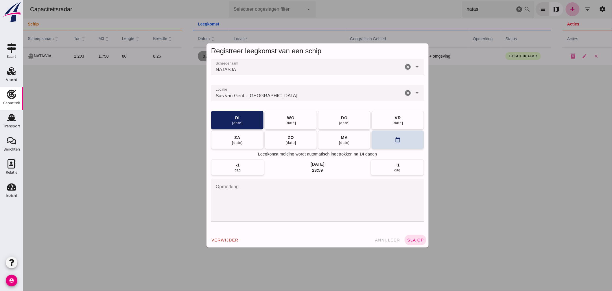
click at [285, 97] on input "Locatie" at bounding box center [307, 95] width 192 height 7
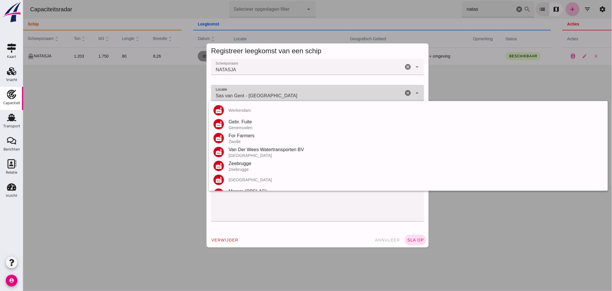
click at [285, 97] on input "Sas van Gent - Zeeland" at bounding box center [307, 95] width 192 height 7
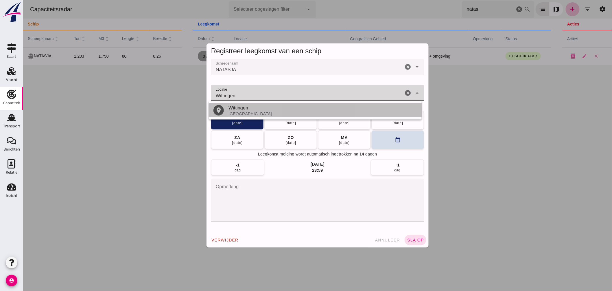
click at [237, 111] on div "Duitsland" at bounding box center [322, 113] width 189 height 5
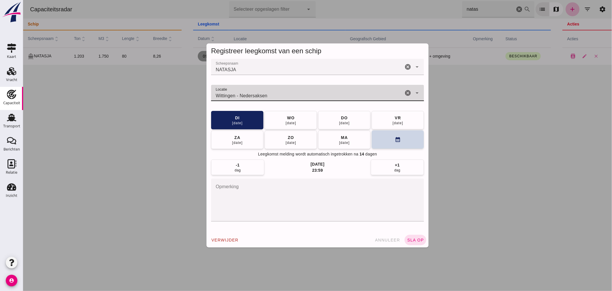
type input "Wittingen - Nedersaksen"
click at [375, 138] on button "calendar_month" at bounding box center [398, 139] width 52 height 19
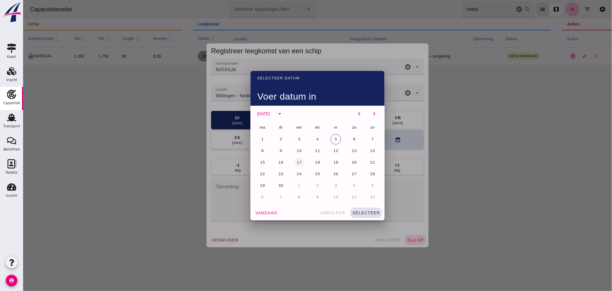
drag, startPoint x: 294, startPoint y: 163, endPoint x: 298, endPoint y: 164, distance: 3.8
click at [296, 163] on span "17" at bounding box center [298, 162] width 5 height 4
click at [361, 212] on span "selecteer" at bounding box center [366, 212] width 28 height 5
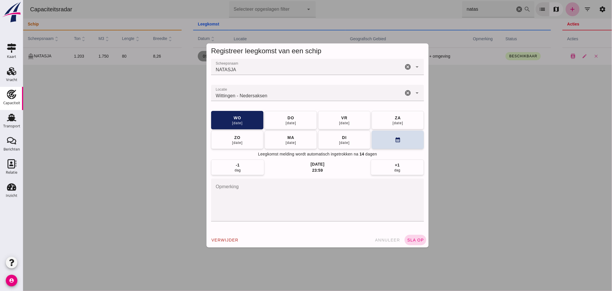
click at [421, 239] on span "sla op" at bounding box center [415, 240] width 17 height 5
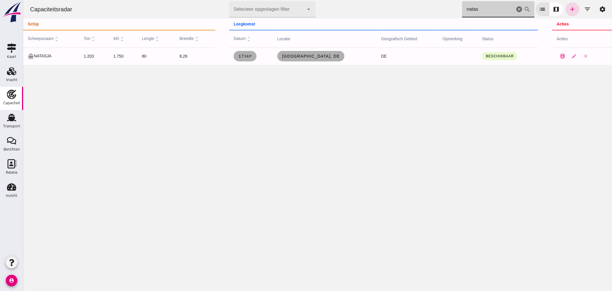
drag, startPoint x: 462, startPoint y: 12, endPoint x: 291, endPoint y: -4, distance: 171.5
click at [291, 0] on html "Capaciteitsradar Selecteer opgeslagen filter Selecteer opgeslagen filter cancel…" at bounding box center [317, 145] width 589 height 291
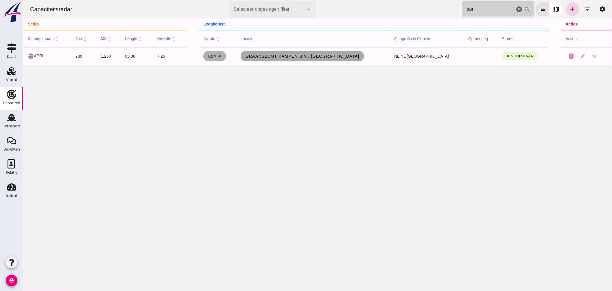
click at [284, 59] on link "Graansloot Kampen B.V., [GEOGRAPHIC_DATA]" at bounding box center [302, 56] width 124 height 10
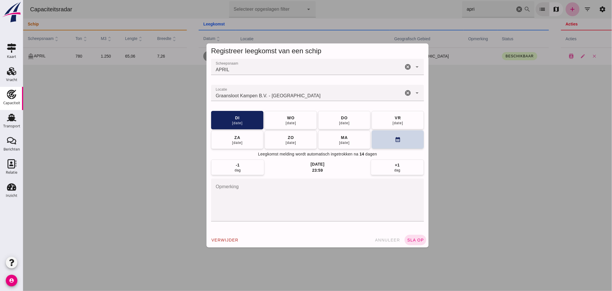
click at [388, 143] on button "calendar_month" at bounding box center [398, 139] width 52 height 19
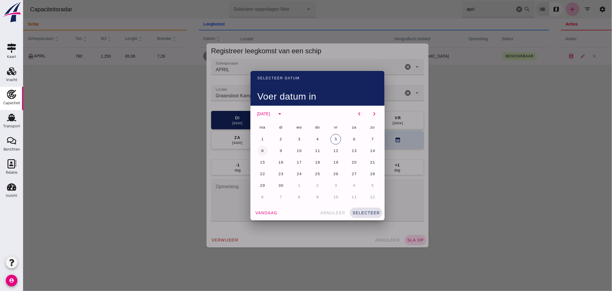
click at [261, 150] on span "8" at bounding box center [262, 150] width 3 height 4
drag, startPoint x: 364, startPoint y: 209, endPoint x: 366, endPoint y: 216, distance: 7.8
click at [363, 209] on button "selecteer" at bounding box center [366, 213] width 32 height 10
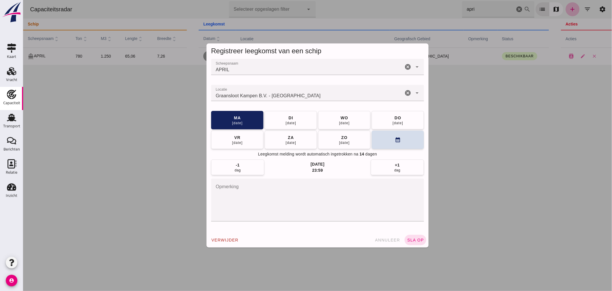
click at [414, 244] on button "sla op" at bounding box center [416, 240] width 22 height 10
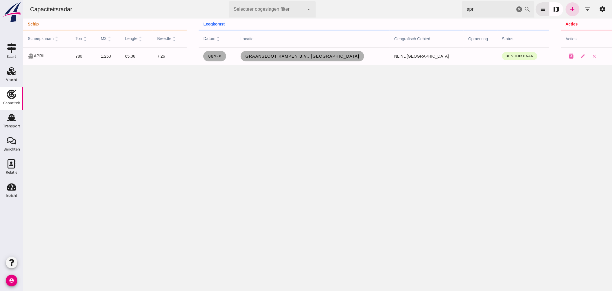
drag, startPoint x: 394, startPoint y: 12, endPoint x: 362, endPoint y: 8, distance: 32.7
click at [366, 9] on div "Capaciteitsradar Selecteer opgeslagen filter Selecteer opgeslagen filter cancel…" at bounding box center [317, 9] width 585 height 19
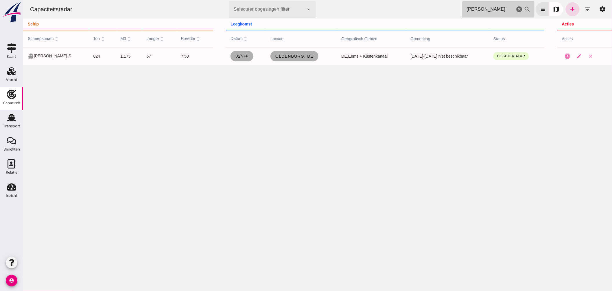
drag, startPoint x: 488, startPoint y: 8, endPoint x: 255, endPoint y: -23, distance: 234.9
click at [255, 0] on html "Capaciteitsradar Selecteer opgeslagen filter Selecteer opgeslagen filter cancel…" at bounding box center [317, 145] width 589 height 291
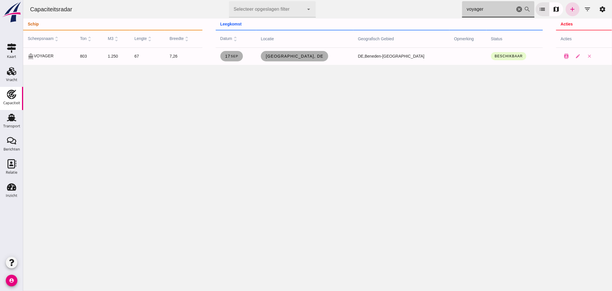
type input "voyager"
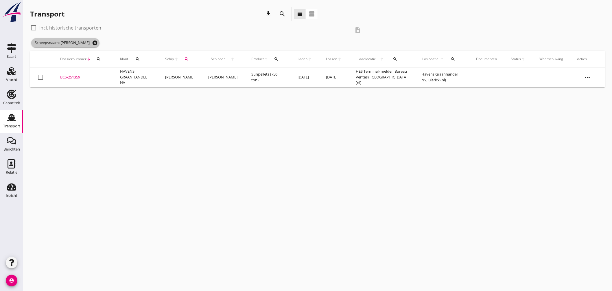
click at [92, 41] on icon "cancel" at bounding box center [95, 43] width 6 height 6
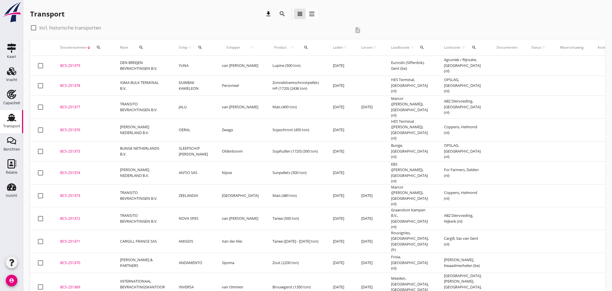
click at [289, 48] on icon "arrow_upward" at bounding box center [293, 47] width 8 height 5
click at [200, 47] on icon "search" at bounding box center [200, 47] width 5 height 5
click at [220, 66] on input "Zoek op (scheeps)naam" at bounding box center [227, 64] width 60 height 9
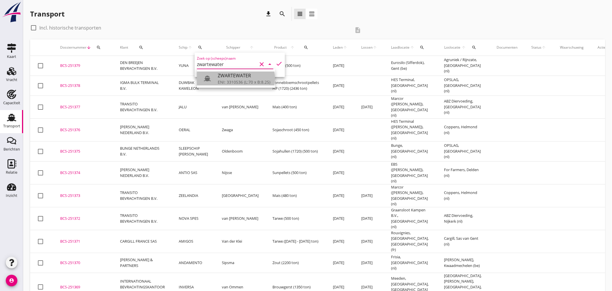
click at [254, 79] on div "ENI: 3310536 (L:70 x B:8.25)" at bounding box center [244, 82] width 53 height 6
click at [276, 61] on icon "check" at bounding box center [279, 63] width 7 height 7
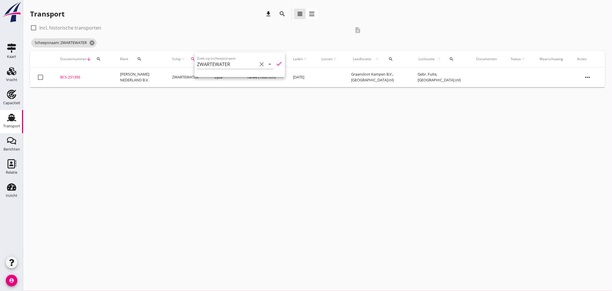
click at [265, 107] on div "cancel You are impersonating another user. Transport download search view_headl…" at bounding box center [317, 145] width 589 height 291
click at [92, 42] on icon "cancel" at bounding box center [92, 43] width 6 height 6
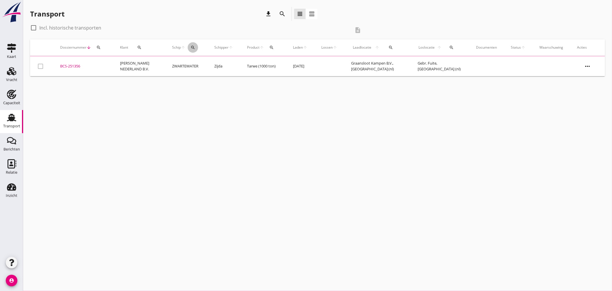
click at [193, 45] on icon "search" at bounding box center [193, 47] width 5 height 5
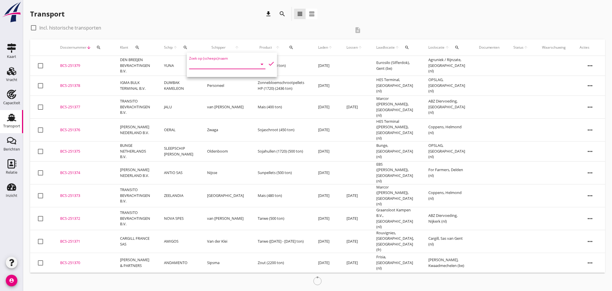
click at [203, 63] on input "Zoek op (scheeps)naam" at bounding box center [219, 64] width 60 height 9
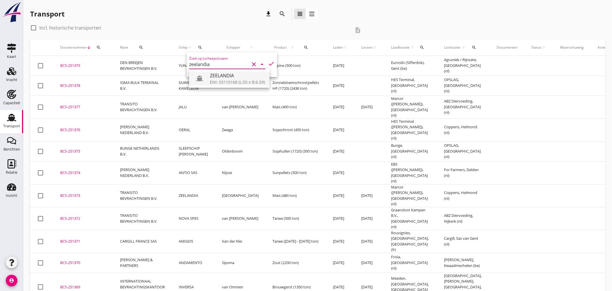
click at [221, 77] on div "ZEELANDIA" at bounding box center [237, 75] width 55 height 7
click at [270, 62] on icon "check" at bounding box center [271, 63] width 7 height 7
type input "ZEELANDIA"
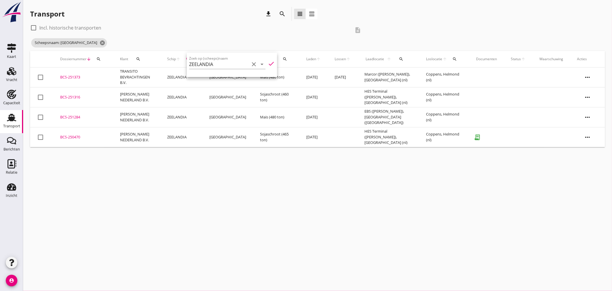
click at [217, 175] on div "cancel You are impersonating another user. Transport download search view_headl…" at bounding box center [317, 145] width 589 height 291
click at [67, 94] on td "BCS-251316 upload_file Drop hier uw bestand om het aan het dossier toe te voegen" at bounding box center [83, 97] width 60 height 20
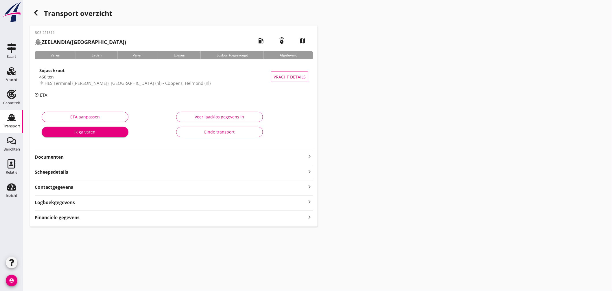
click at [314, 155] on div "BCS-251316 ZEELANDIA (Noordhoek) local_gas_station emergency_share map Varen La…" at bounding box center [174, 125] width 288 height 201
click at [311, 155] on icon "keyboard_arrow_right" at bounding box center [309, 156] width 7 height 7
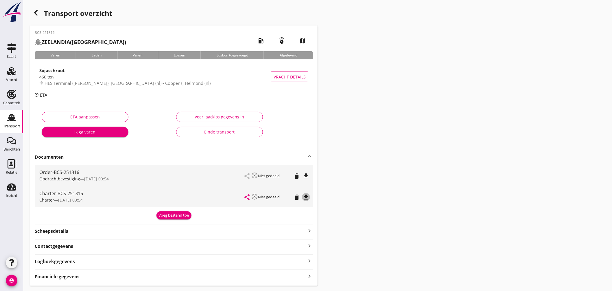
click at [308, 197] on icon "file_download" at bounding box center [306, 197] width 7 height 7
click at [36, 11] on use "button" at bounding box center [35, 13] width 3 height 6
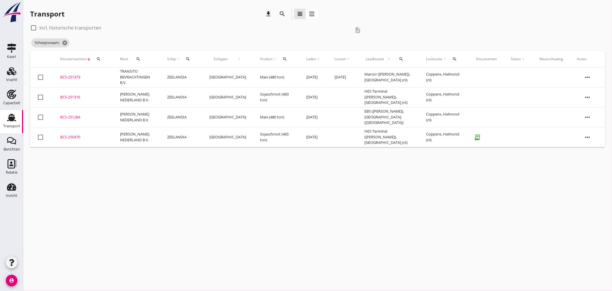
click at [77, 78] on div "BCS-251373" at bounding box center [83, 77] width 46 height 6
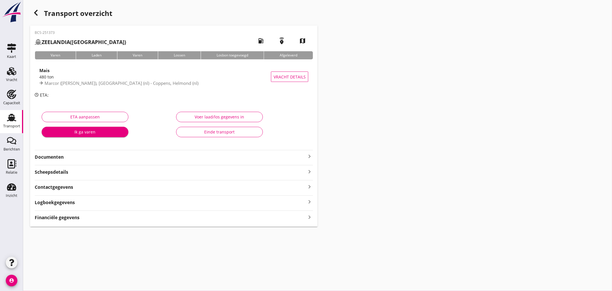
click at [310, 154] on icon "keyboard_arrow_right" at bounding box center [309, 156] width 7 height 7
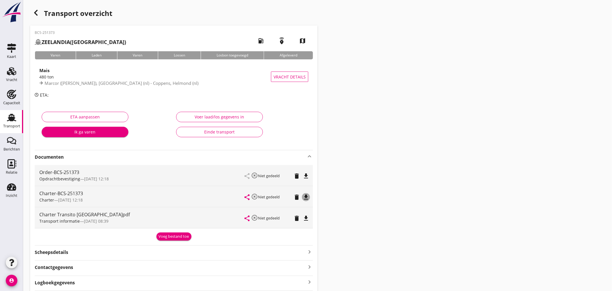
click at [306, 198] on icon "file_download" at bounding box center [306, 197] width 7 height 7
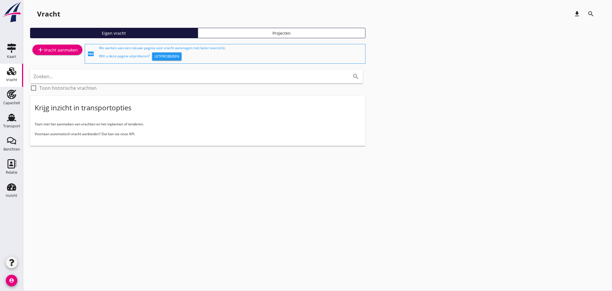
click at [10, 161] on icon "Relatie" at bounding box center [11, 163] width 9 height 9
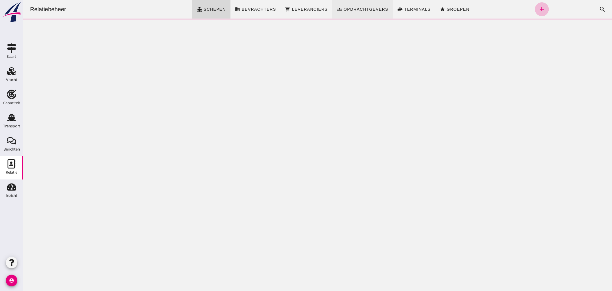
click at [360, 11] on span "Opdrachtgevers" at bounding box center [365, 9] width 45 height 5
click at [599, 7] on icon "search" at bounding box center [602, 9] width 7 height 7
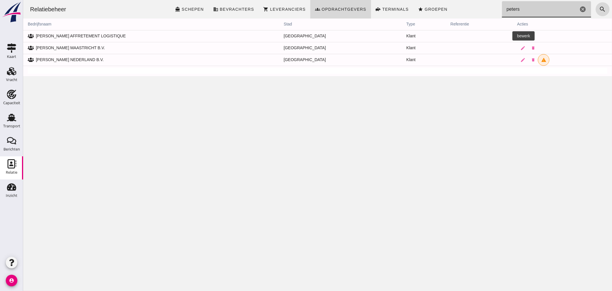
type input "peters"
click at [520, 36] on icon "edit" at bounding box center [522, 36] width 5 height 5
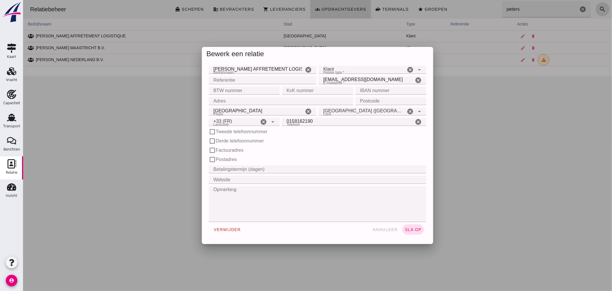
type input "+33 (FR)"
click at [236, 150] on label "Factuuradres" at bounding box center [230, 150] width 28 height 7
click at [216, 150] on input "Factuuradres" at bounding box center [212, 150] width 7 height 7
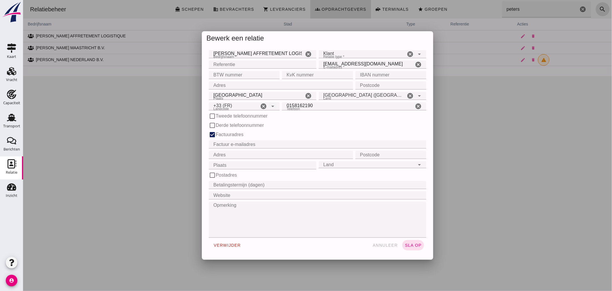
click at [232, 133] on label "Factuuradres" at bounding box center [230, 134] width 28 height 7
click at [216, 133] on input "Factuuradres" at bounding box center [212, 134] width 7 height 7
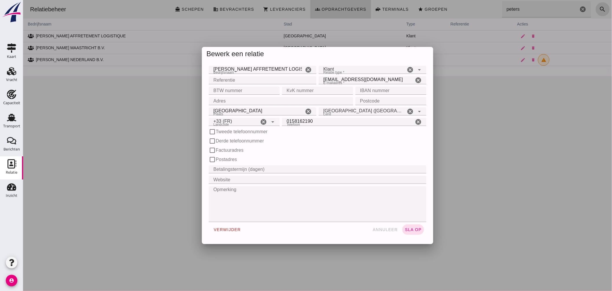
click at [232, 150] on label "Factuuradres" at bounding box center [230, 150] width 28 height 7
click at [216, 150] on input "Factuuradres" at bounding box center [212, 150] width 7 height 7
checkbox input "true"
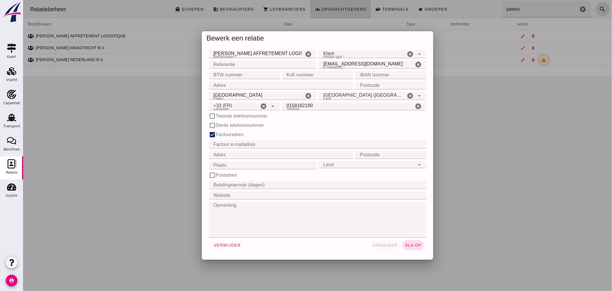
click at [385, 245] on span "annuleer" at bounding box center [384, 245] width 25 height 5
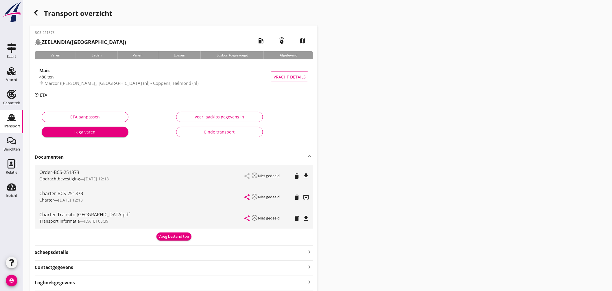
click at [14, 111] on link "Transport Transport" at bounding box center [11, 121] width 23 height 23
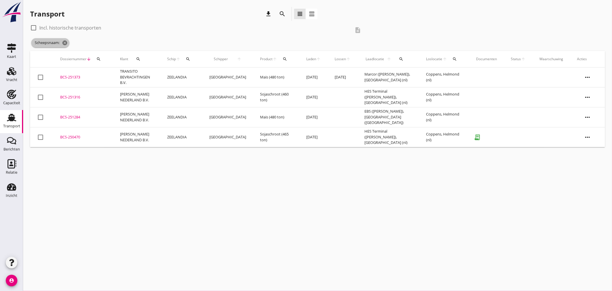
click at [66, 42] on icon "cancel" at bounding box center [65, 43] width 6 height 6
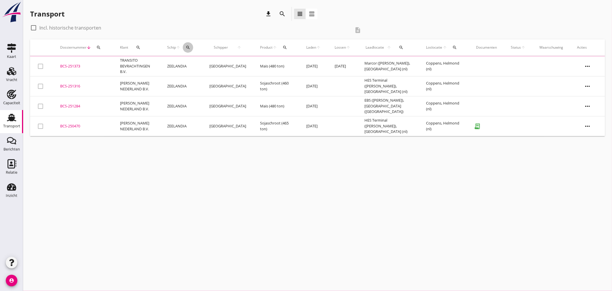
click at [190, 48] on icon "search" at bounding box center [188, 47] width 5 height 5
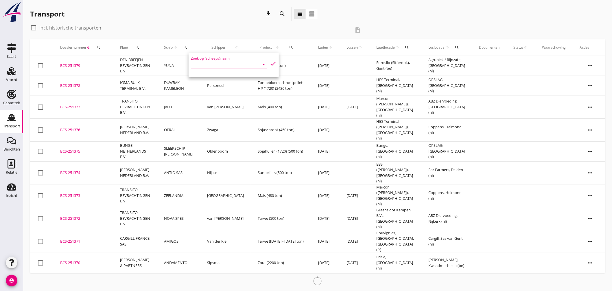
click at [222, 65] on input "Zoek op (scheeps)naam" at bounding box center [221, 64] width 60 height 9
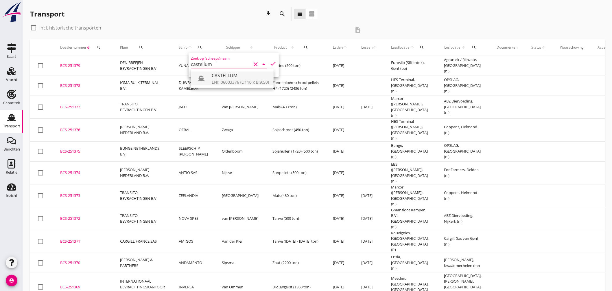
click at [232, 76] on div "CASTELLUM" at bounding box center [240, 75] width 57 height 7
click at [271, 63] on icon "check" at bounding box center [273, 63] width 7 height 7
type input "CASTELLUM"
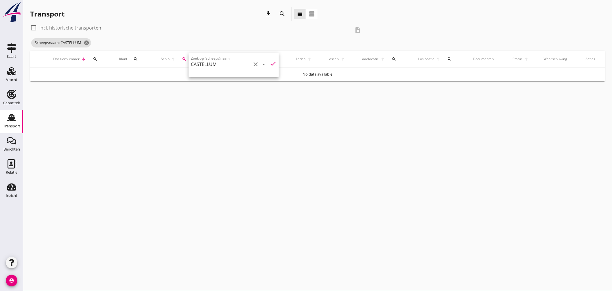
click at [35, 26] on div at bounding box center [34, 28] width 10 height 10
checkbox input "true"
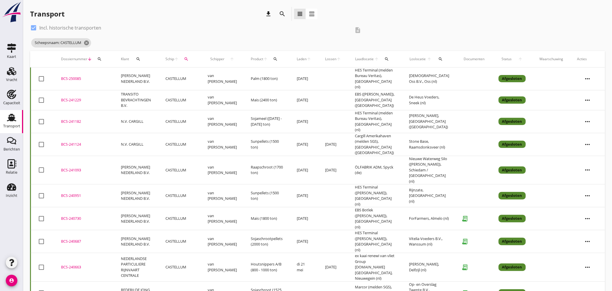
click at [74, 79] on div "BCS-250085" at bounding box center [84, 79] width 46 height 6
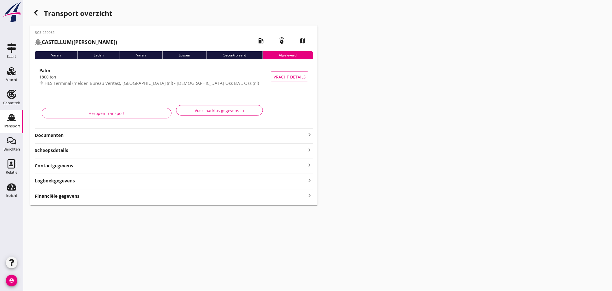
click at [309, 133] on icon "keyboard_arrow_right" at bounding box center [309, 134] width 7 height 7
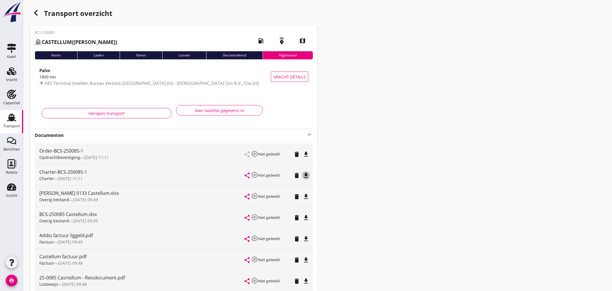
click at [305, 174] on icon "file_download" at bounding box center [306, 175] width 7 height 7
click at [38, 9] on icon "button" at bounding box center [35, 12] width 7 height 7
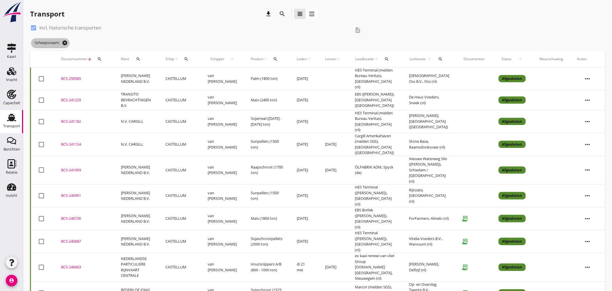
click at [65, 43] on icon "cancel" at bounding box center [65, 43] width 6 height 6
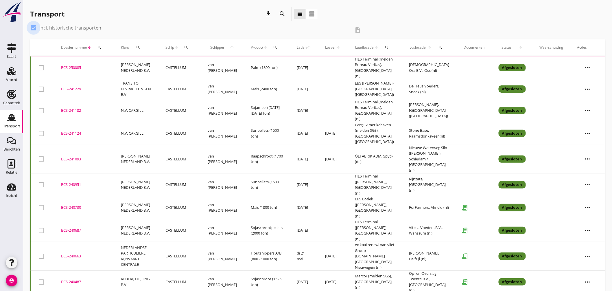
click at [34, 29] on div at bounding box center [34, 28] width 10 height 10
checkbox input "false"
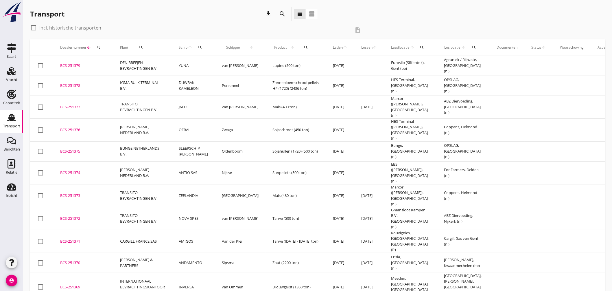
click at [202, 47] on div "search" at bounding box center [200, 47] width 11 height 5
click at [219, 67] on input "Zoek op (scheeps)naam" at bounding box center [227, 64] width 60 height 9
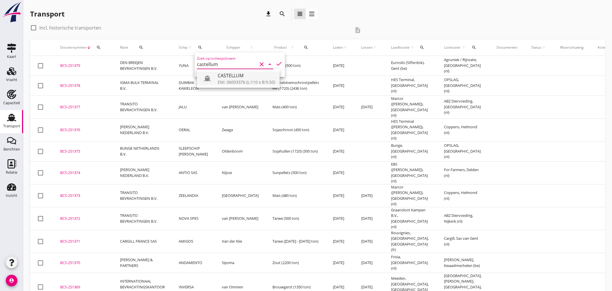
click at [226, 80] on div "ENI: 06003376 (L:110 x B:9.50)" at bounding box center [246, 82] width 57 height 6
click at [276, 60] on icon "check" at bounding box center [279, 63] width 7 height 7
type input "CASTELLUM"
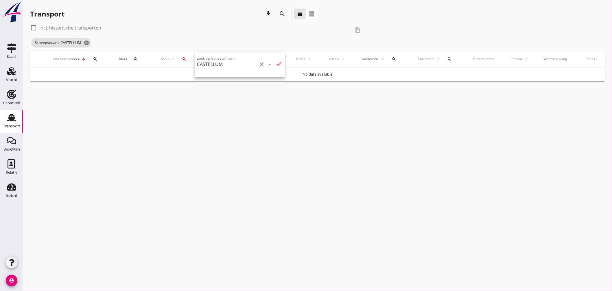
click at [33, 25] on div at bounding box center [34, 28] width 10 height 10
checkbox input "true"
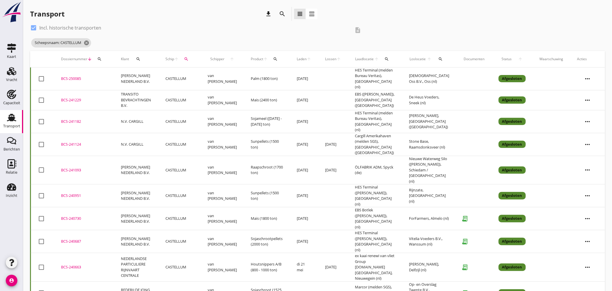
click at [78, 97] on div "BCS-241229" at bounding box center [84, 100] width 46 height 6
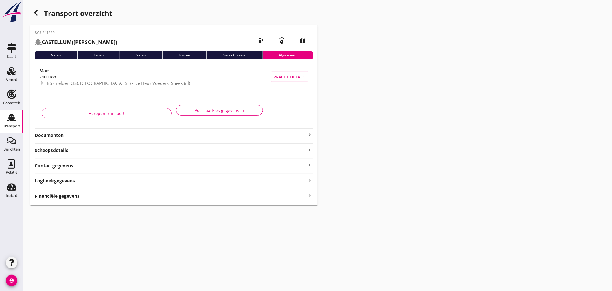
click at [309, 135] on icon "keyboard_arrow_right" at bounding box center [309, 134] width 7 height 7
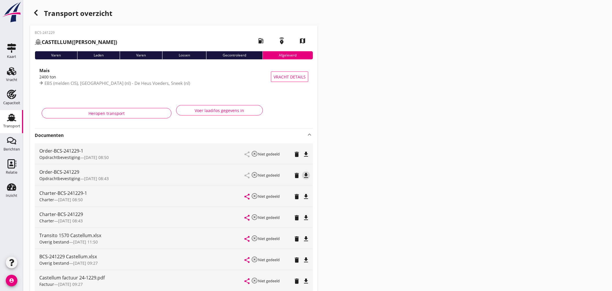
click at [305, 174] on icon "file_download" at bounding box center [306, 175] width 7 height 7
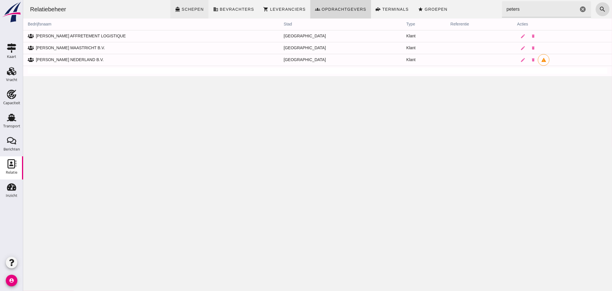
click at [188, 4] on link "directions_boat Schepen" at bounding box center [189, 9] width 38 height 19
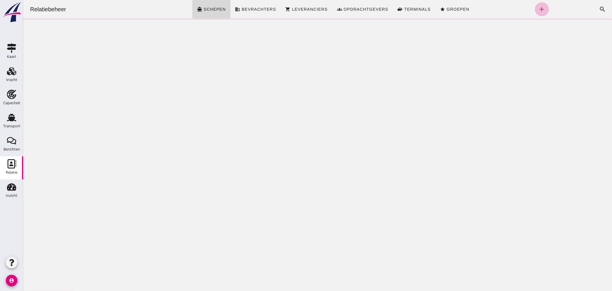
click at [599, 7] on icon "search" at bounding box center [602, 9] width 7 height 7
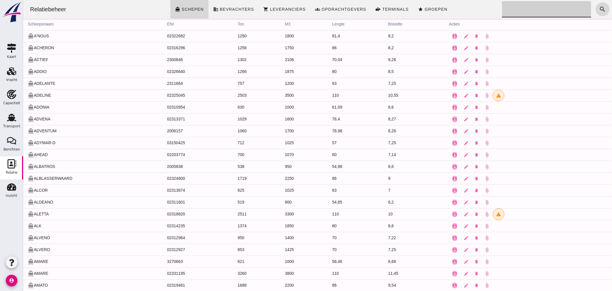
click at [522, 12] on input "Zoeken..." at bounding box center [545, 9] width 86 height 16
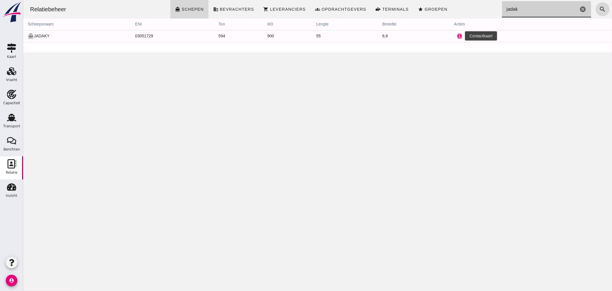
type input "jadak"
click at [457, 36] on icon "contacts" at bounding box center [459, 36] width 5 height 5
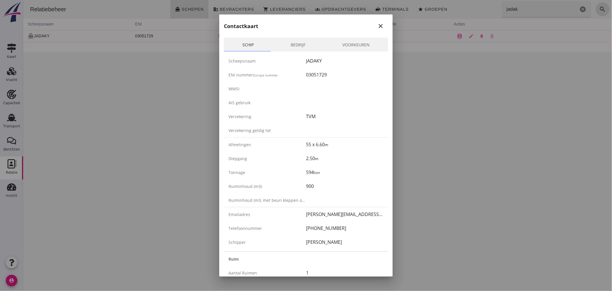
click at [378, 25] on icon "close" at bounding box center [380, 26] width 7 height 7
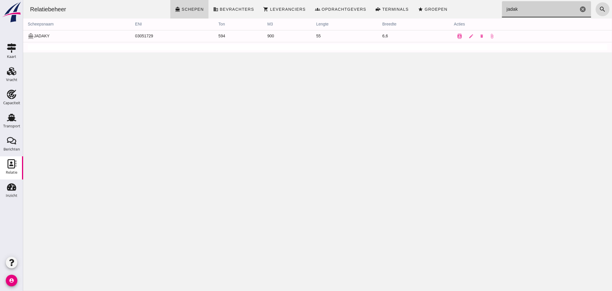
drag, startPoint x: 522, startPoint y: 9, endPoint x: 478, endPoint y: 8, distance: 44.0
click at [478, 8] on div "Relatiebeheer directions_boat Schepen business Bevrachters shopping_cart Levera…" at bounding box center [317, 9] width 585 height 19
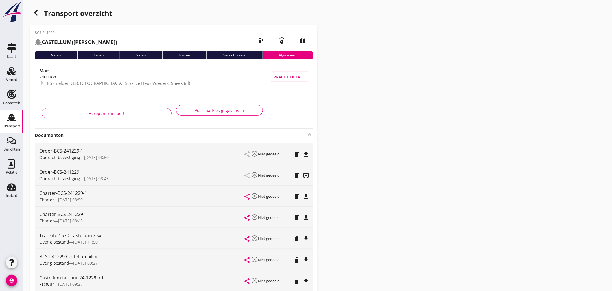
click at [10, 114] on use at bounding box center [11, 118] width 9 height 8
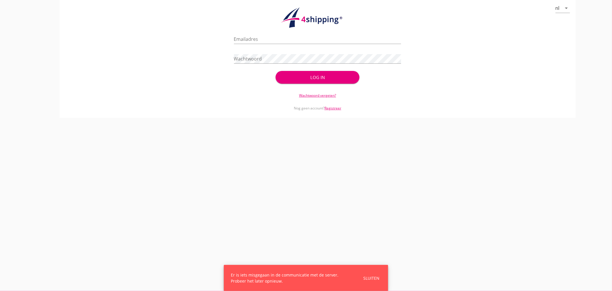
type input "[EMAIL_ADDRESS][DOMAIN_NAME]"
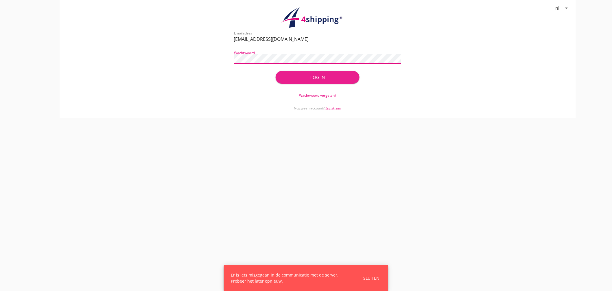
click at [301, 71] on button "Log in" at bounding box center [318, 77] width 84 height 13
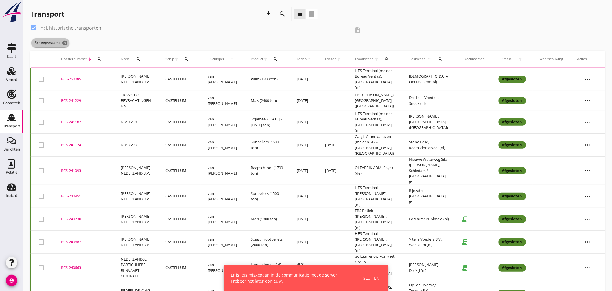
drag, startPoint x: 68, startPoint y: 41, endPoint x: 46, endPoint y: 30, distance: 24.1
click at [68, 41] on icon "cancel" at bounding box center [65, 43] width 6 height 6
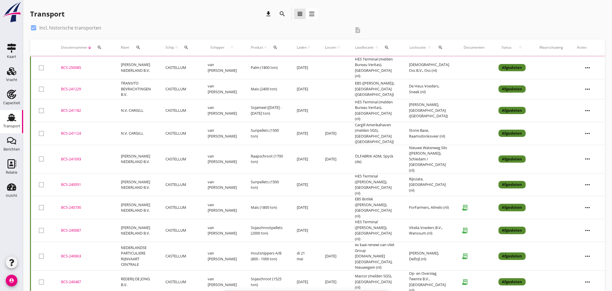
click at [36, 27] on div at bounding box center [34, 28] width 10 height 10
checkbox input "false"
click at [189, 46] on icon "search" at bounding box center [186, 47] width 5 height 5
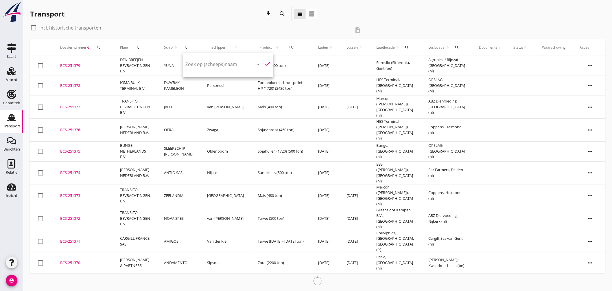
click at [234, 67] on input "Zoek op (scheeps)naam" at bounding box center [216, 64] width 60 height 9
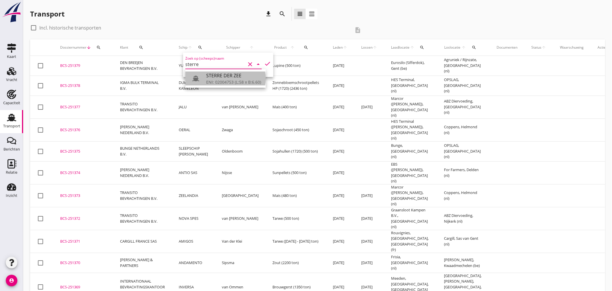
click at [233, 77] on div "STERRE DER ZEE" at bounding box center [233, 75] width 55 height 7
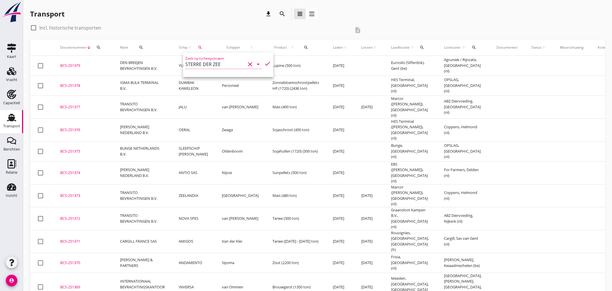
click at [267, 61] on icon "check" at bounding box center [267, 63] width 7 height 7
type input "STERRE DER ZEE"
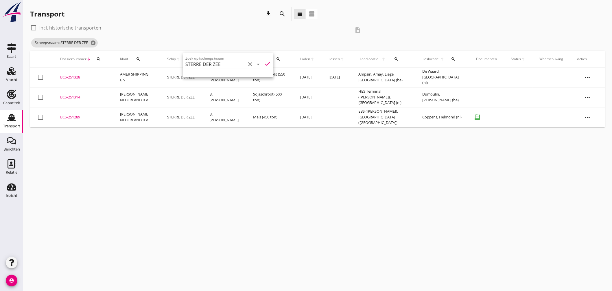
click at [421, 22] on div "Transport download search view_headline view_agenda" at bounding box center [317, 15] width 575 height 16
click at [96, 43] on icon "cancel" at bounding box center [93, 43] width 6 height 6
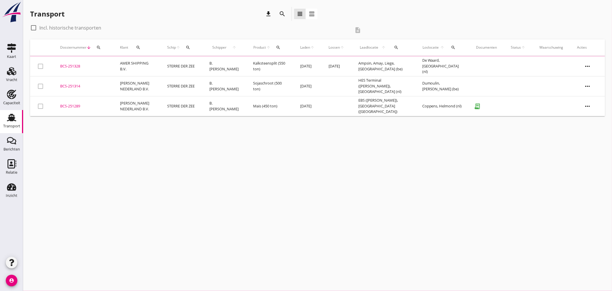
click at [189, 48] on icon "search" at bounding box center [188, 47] width 5 height 5
click at [216, 64] on input "Zoek op (scheeps)naam" at bounding box center [216, 64] width 60 height 9
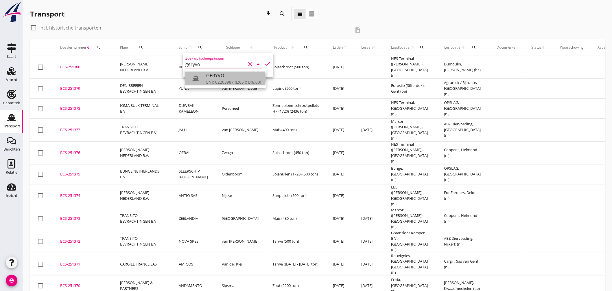
drag, startPoint x: 219, startPoint y: 81, endPoint x: 250, endPoint y: 67, distance: 34.1
click at [220, 81] on div "ENI: 02203987 (L:65 x B:6.60)" at bounding box center [233, 82] width 55 height 6
click at [261, 60] on div "Zoek op (scheeps)naam GERYVO clear arrow_drop_down check" at bounding box center [228, 65] width 90 height 24
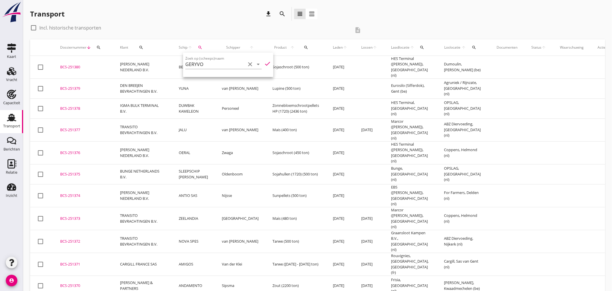
click at [264, 62] on icon "check" at bounding box center [267, 63] width 7 height 7
type input "GERYVO"
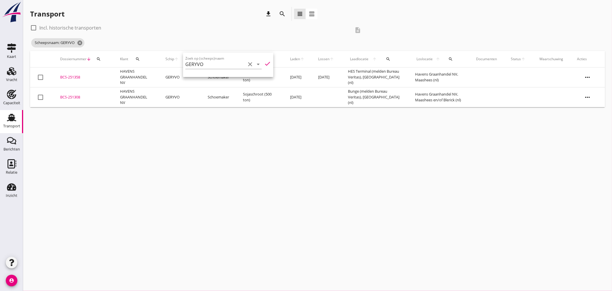
click at [243, 126] on div "cancel You are impersonating another user. Transport download search view_headl…" at bounding box center [317, 145] width 589 height 291
drag, startPoint x: 69, startPoint y: 76, endPoint x: 95, endPoint y: 76, distance: 25.2
click at [70, 76] on div "BCS-251358" at bounding box center [83, 77] width 46 height 6
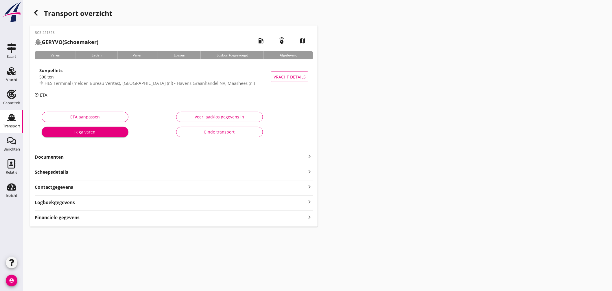
click at [309, 155] on icon "keyboard_arrow_right" at bounding box center [309, 156] width 7 height 7
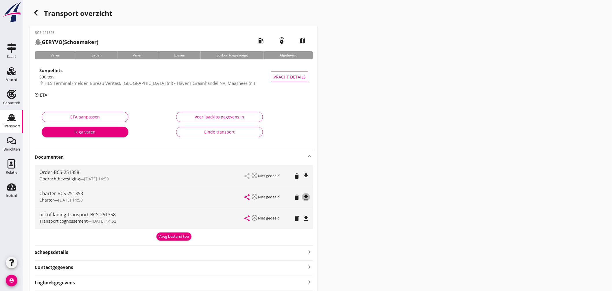
click at [307, 196] on icon "file_download" at bounding box center [306, 197] width 7 height 7
click at [304, 197] on icon "open_in_browser" at bounding box center [306, 197] width 7 height 7
click at [306, 174] on icon "file_download" at bounding box center [306, 175] width 7 height 7
click at [11, 113] on icon "Transport" at bounding box center [11, 117] width 9 height 9
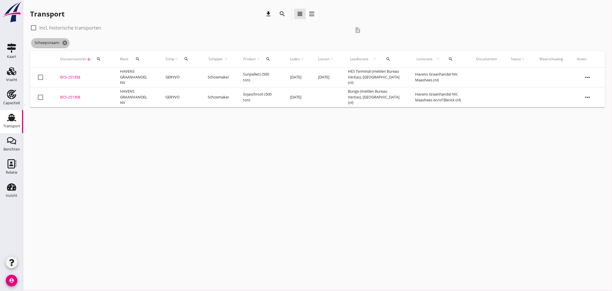
click at [65, 45] on icon "cancel" at bounding box center [65, 43] width 6 height 6
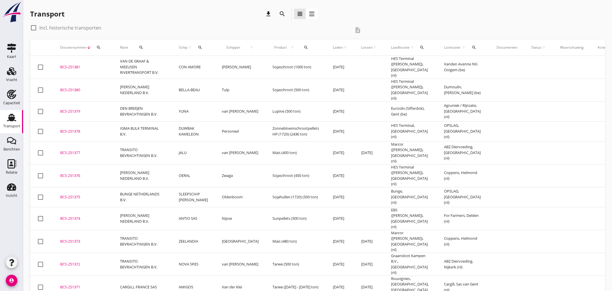
click at [67, 62] on td "BCS-251381 upload_file Drop hier uw bestand om het aan het dossier toe te voegen" at bounding box center [83, 67] width 60 height 23
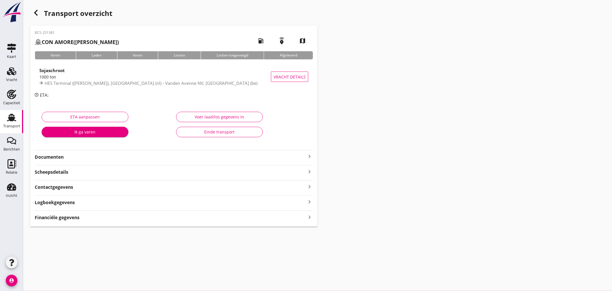
click at [309, 155] on icon "keyboard_arrow_right" at bounding box center [309, 156] width 7 height 7
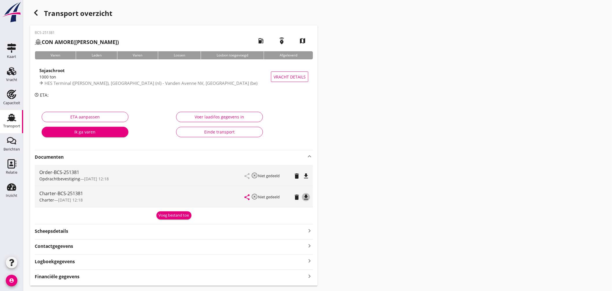
click at [305, 198] on icon "file_download" at bounding box center [306, 197] width 7 height 7
click at [306, 176] on icon "file_download" at bounding box center [306, 175] width 7 height 7
click at [178, 215] on div "Voeg bestand toe" at bounding box center [174, 215] width 30 height 6
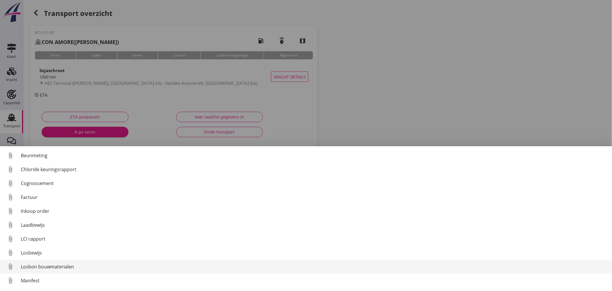
scroll to position [41, 0]
click at [57, 264] on link "attach_file Transport informatie" at bounding box center [306, 268] width 612 height 14
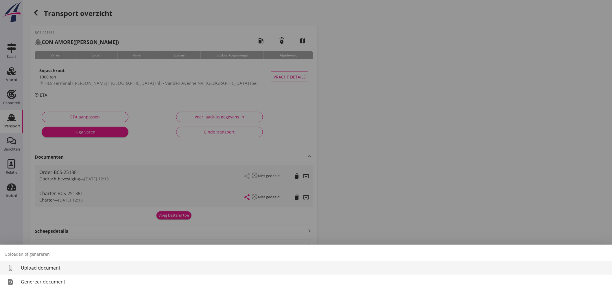
click at [43, 266] on div "Upload document" at bounding box center [314, 267] width 587 height 7
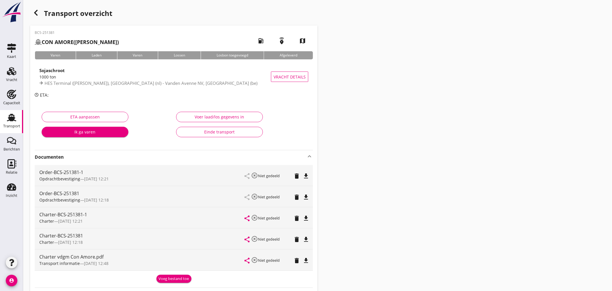
click at [297, 197] on icon "delete" at bounding box center [296, 197] width 7 height 7
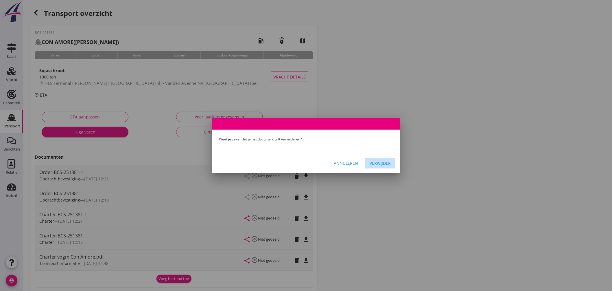
click at [387, 161] on div "Verwijder" at bounding box center [380, 163] width 21 height 6
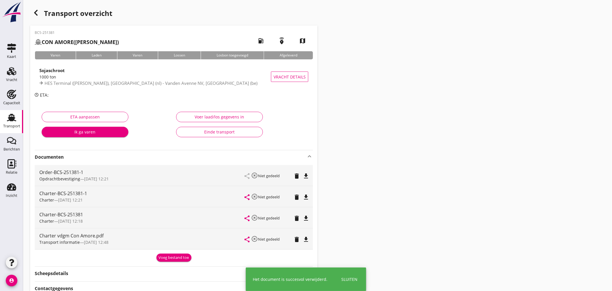
click at [297, 219] on icon "delete" at bounding box center [296, 218] width 7 height 7
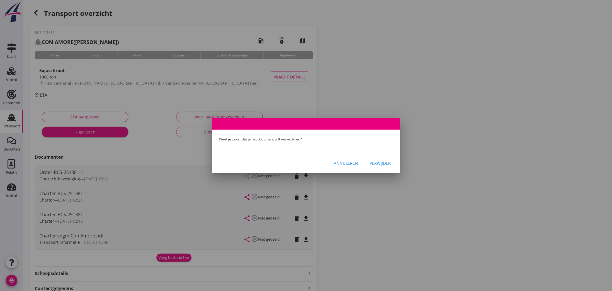
click at [379, 161] on div "Verwijder" at bounding box center [380, 163] width 21 height 6
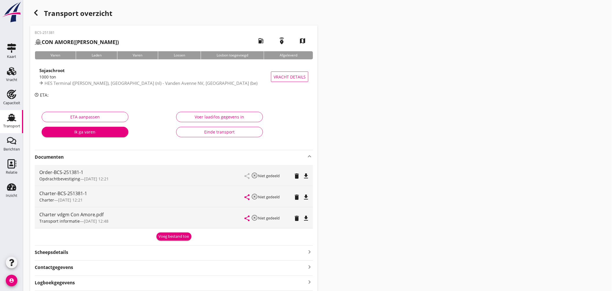
click at [9, 113] on icon "Transport" at bounding box center [11, 117] width 9 height 9
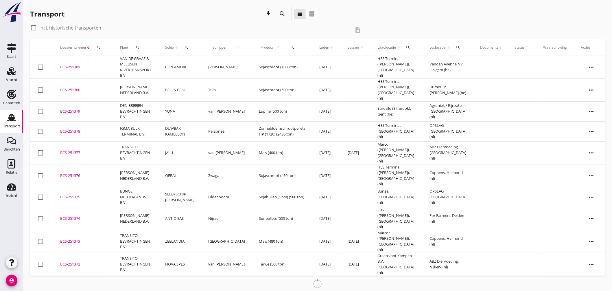
drag, startPoint x: 183, startPoint y: 45, endPoint x: 194, endPoint y: 47, distance: 10.8
click at [183, 45] on div "Schip arrow_upward search" at bounding box center [179, 48] width 29 height 14
click at [179, 47] on icon "arrow_upward" at bounding box center [176, 47] width 5 height 5
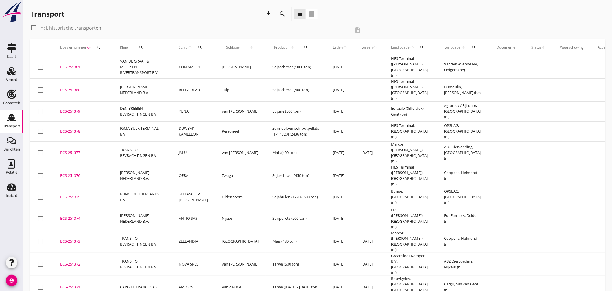
click at [200, 49] on icon "search" at bounding box center [200, 47] width 5 height 5
click at [219, 64] on input "Zoek op (scheeps)naam" at bounding box center [227, 64] width 60 height 9
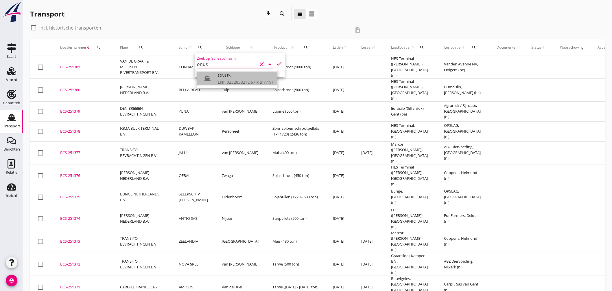
click at [227, 78] on div "ONUS" at bounding box center [245, 75] width 55 height 7
click at [277, 62] on icon "check" at bounding box center [279, 63] width 7 height 7
type input "ONUS"
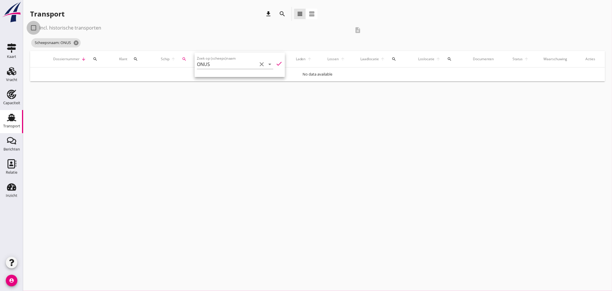
click at [33, 25] on div at bounding box center [34, 28] width 10 height 10
checkbox input "true"
